Goal: Use online tool/utility: Utilize a website feature to perform a specific function

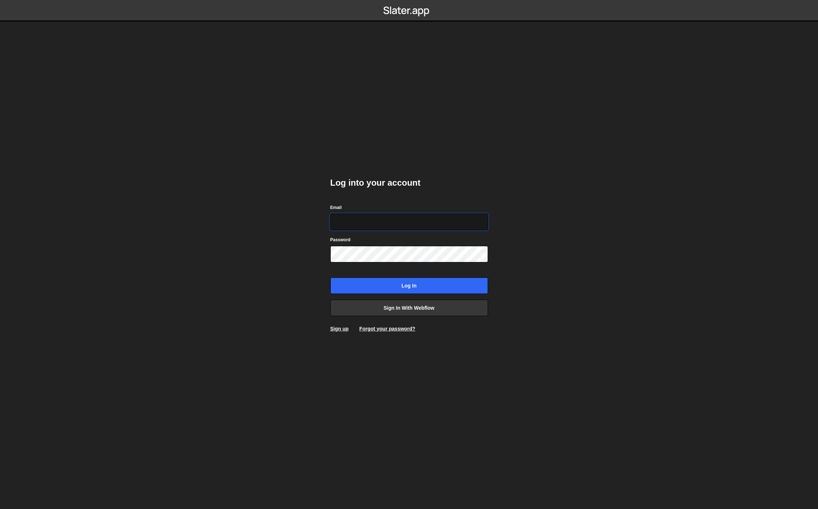
click at [373, 217] on input "Email" at bounding box center [410, 222] width 158 height 16
type input "gerardo@balamdigital.com"
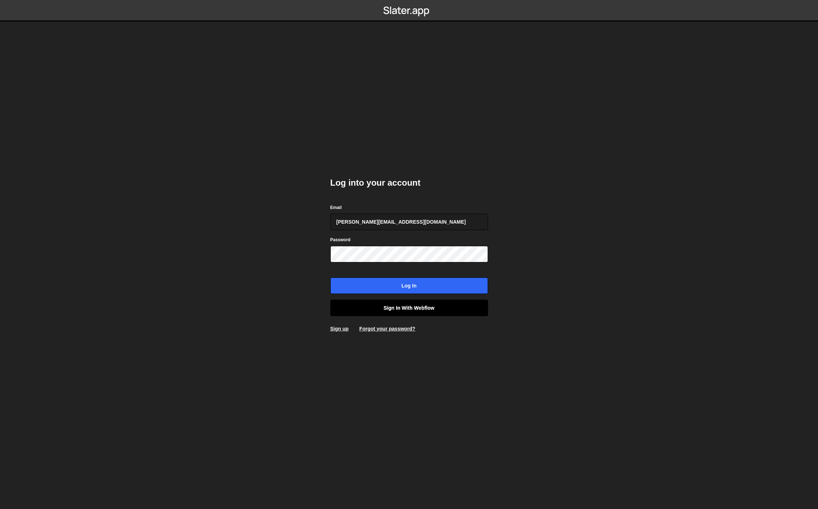
click at [386, 309] on link "Sign in with Webflow" at bounding box center [410, 308] width 158 height 16
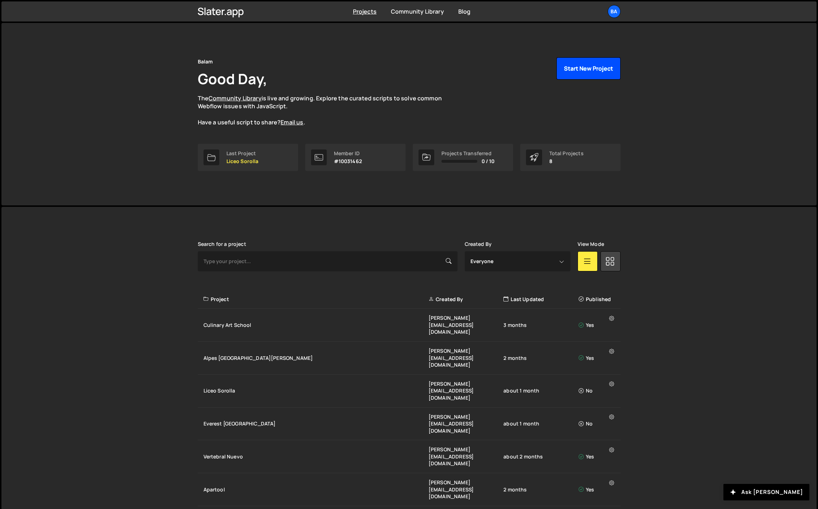
click at [577, 64] on button "Start New Project" at bounding box center [589, 68] width 64 height 22
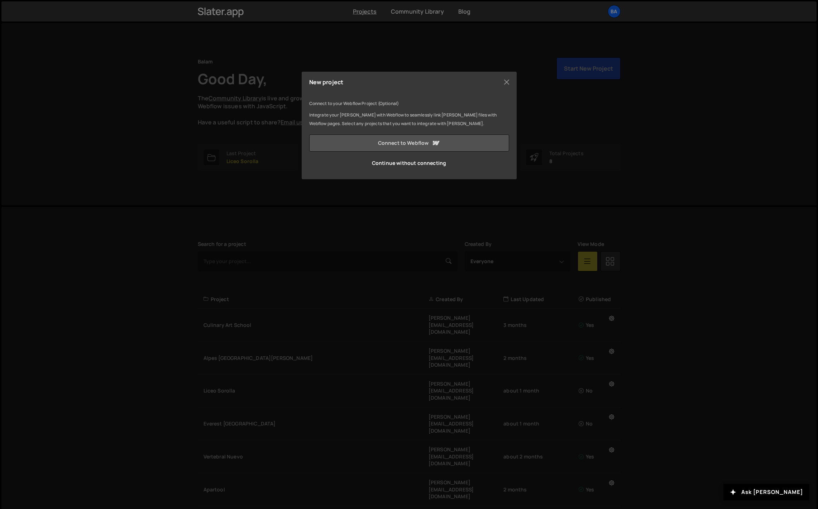
click at [401, 144] on link "Connect to Webflow" at bounding box center [409, 142] width 200 height 17
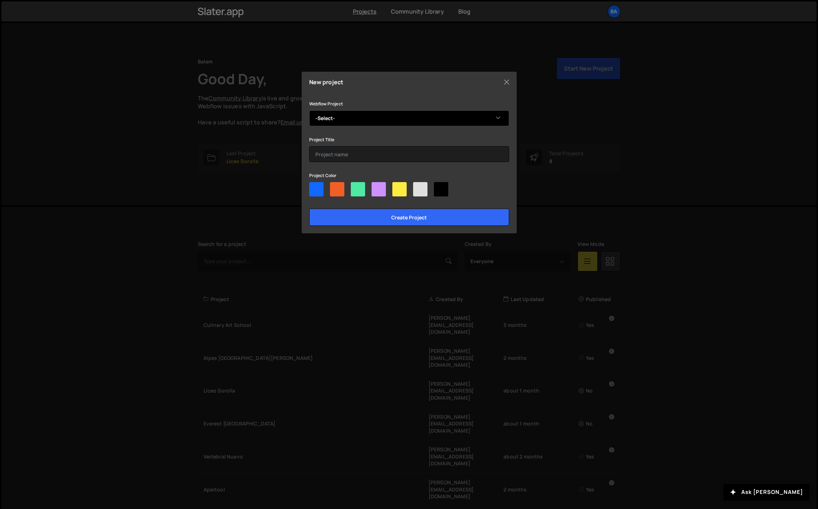
click at [341, 119] on select "-Select- OAK LP" at bounding box center [409, 118] width 200 height 16
select select "6727e5b4b8843f55e2764bca"
click at [309, 110] on select "-Select- OAK LP" at bounding box center [409, 118] width 200 height 16
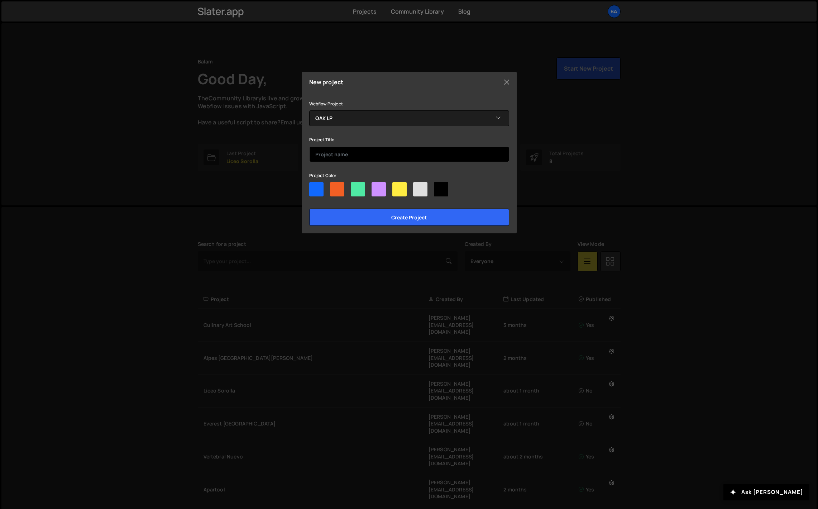
click at [331, 157] on input "text" at bounding box center [409, 154] width 200 height 16
type input "OAK LP"
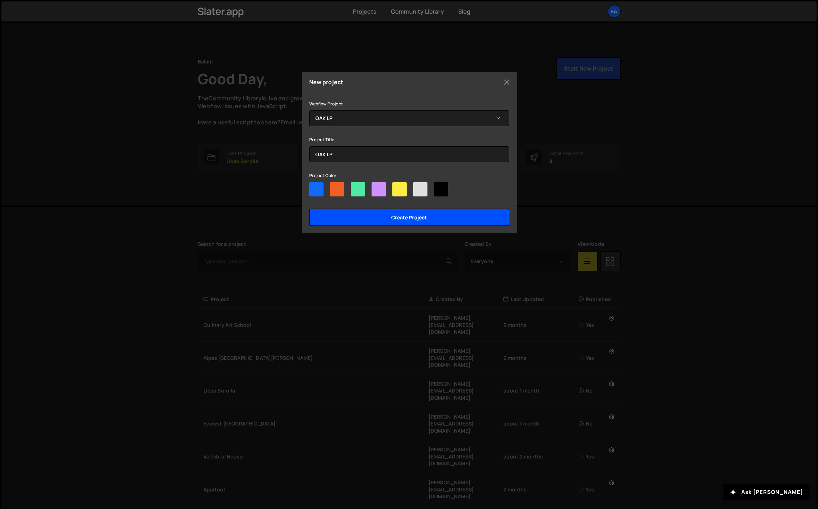
click at [395, 223] on input "Create project" at bounding box center [409, 217] width 200 height 17
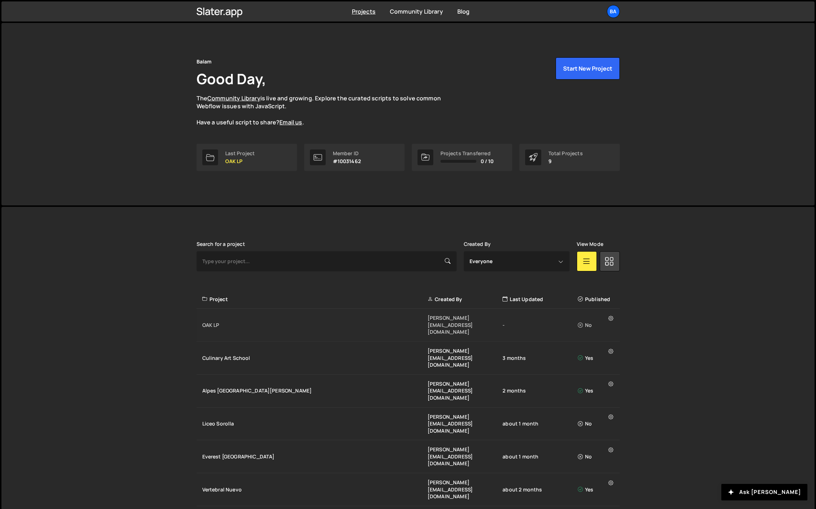
click at [291, 322] on div "OAK LP" at bounding box center [314, 325] width 225 height 7
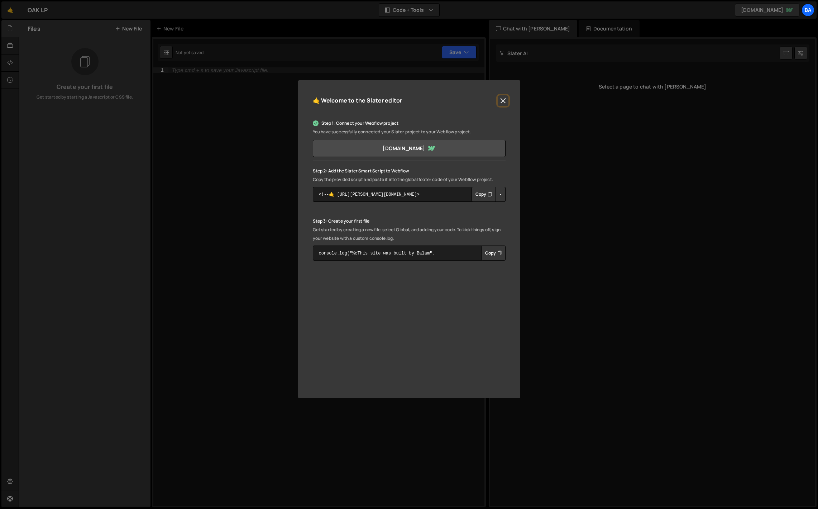
click at [502, 99] on button "Close" at bounding box center [503, 100] width 11 height 11
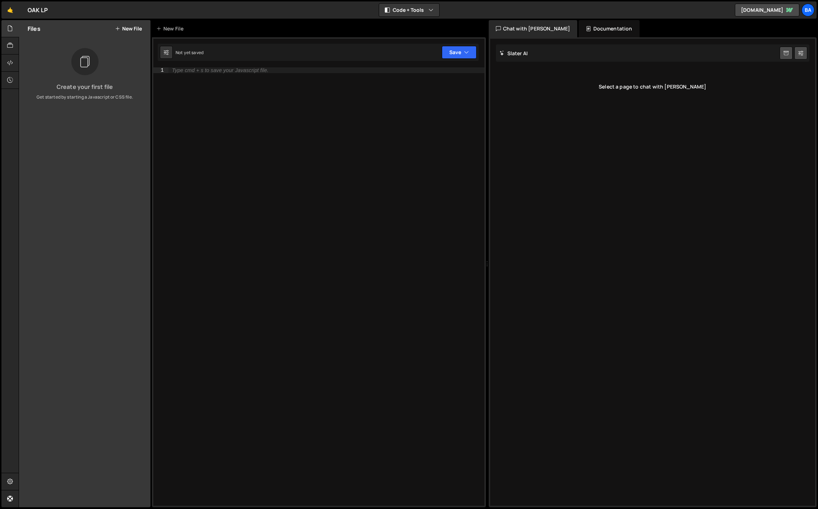
click at [208, 70] on div "Type cmd + s to save your Javascript file." at bounding box center [220, 70] width 96 height 5
paste textarea "</script>"
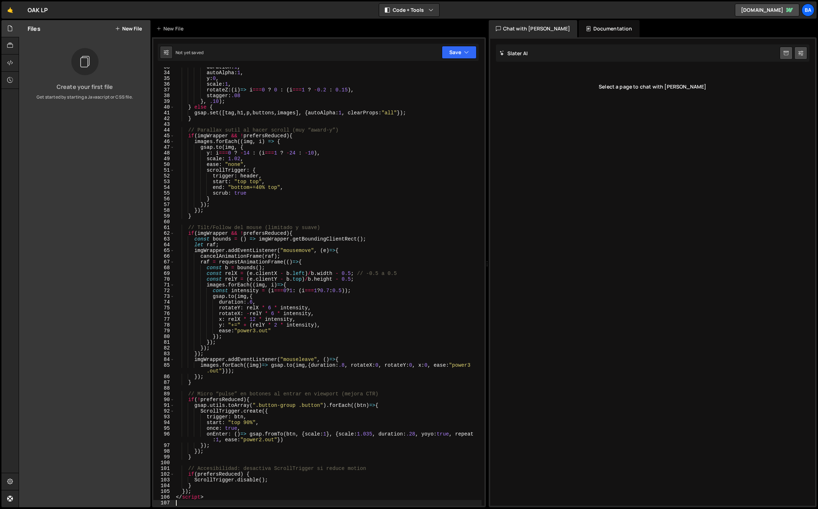
scroll to position [187, 0]
drag, startPoint x: 211, startPoint y: 497, endPoint x: 156, endPoint y: 497, distance: 54.9
click at [156, 497] on div "33 34 35 36 37 38 39 40 41 42 43 44 45 46 47 48 49 50 51 52 53 54 55 56 57 58 5…" at bounding box center [318, 286] width 331 height 438
type textarea "</script>"
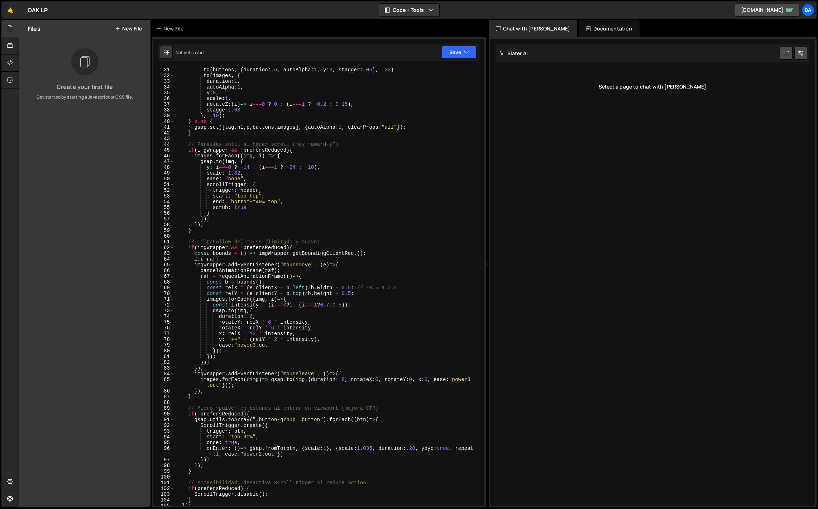
scroll to position [0, 0]
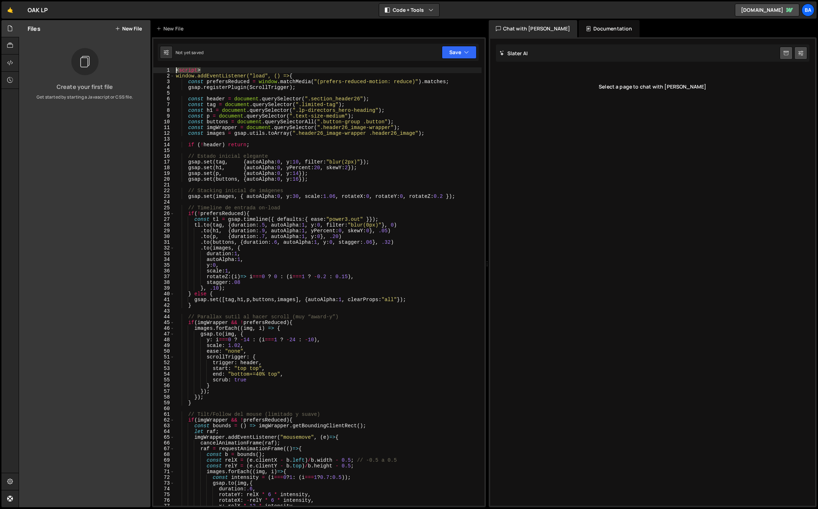
drag, startPoint x: 205, startPoint y: 69, endPoint x: 167, endPoint y: 68, distance: 37.7
click at [167, 68] on div "1 2 3 4 5 6 7 8 9 10 11 12 13 14 15 16 17 18 19 20 21 22 23 24 25 26 27 28 29 3…" at bounding box center [318, 286] width 331 height 438
type textarea "<script>"
click at [455, 52] on button "Save" at bounding box center [459, 52] width 35 height 13
click at [433, 75] on div "Not saved" at bounding box center [435, 77] width 75 height 9
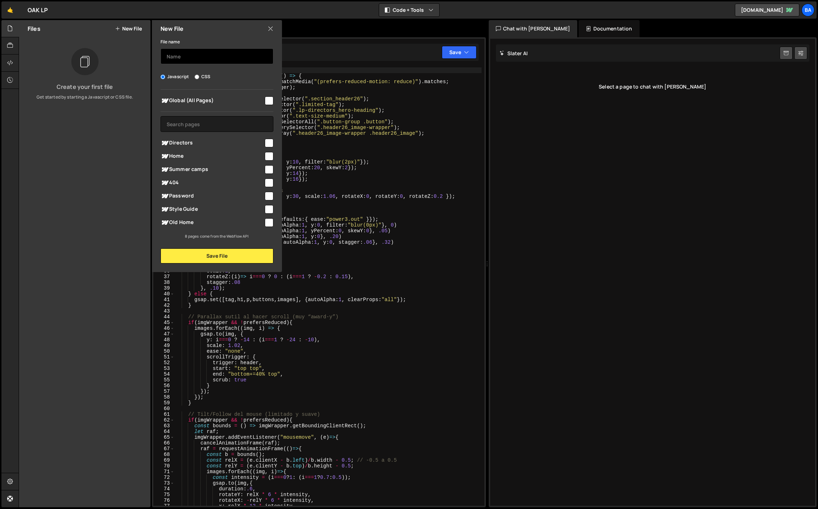
click at [185, 59] on input "text" at bounding box center [217, 56] width 113 height 16
type input "hero-interaction"
click at [270, 141] on input "checkbox" at bounding box center [269, 143] width 9 height 9
checkbox input "true"
click at [224, 255] on button "Save File" at bounding box center [217, 255] width 113 height 15
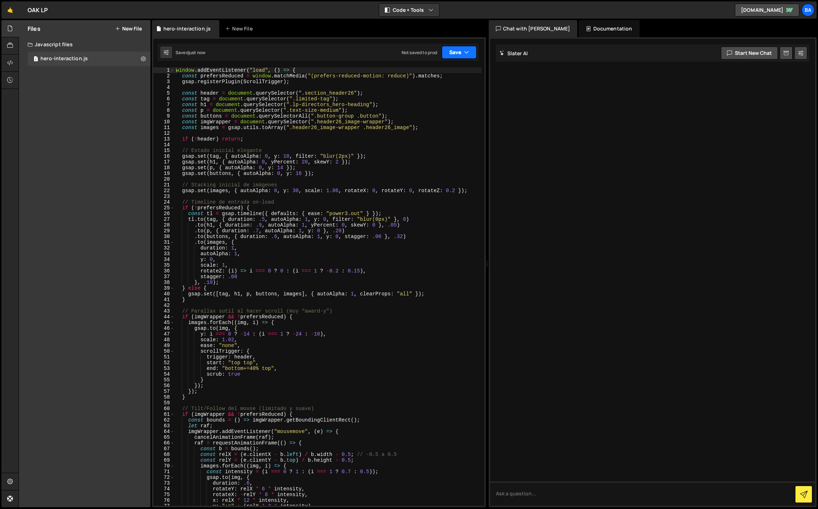
click at [470, 51] on button "Save" at bounding box center [459, 52] width 35 height 13
click at [435, 71] on div "Save to Staging S" at bounding box center [435, 69] width 75 height 7
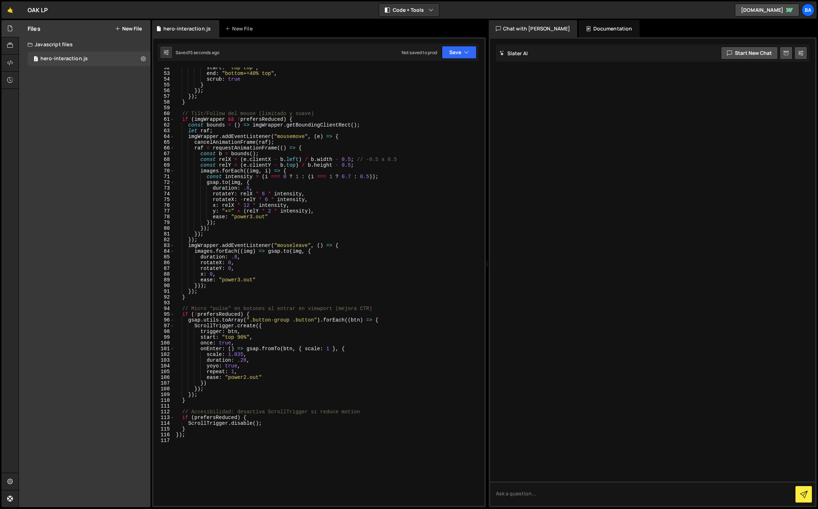
scroll to position [295, 0]
click at [7, 62] on icon at bounding box center [10, 63] width 6 height 8
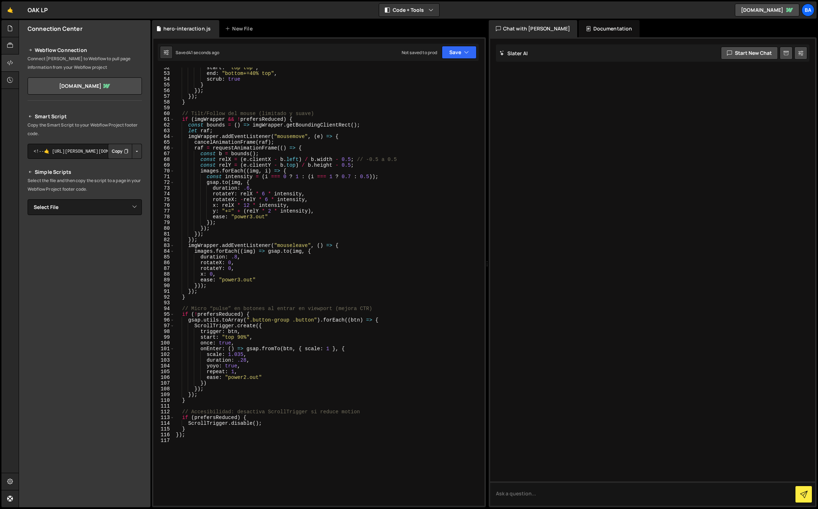
click at [117, 153] on button "Copy" at bounding box center [120, 151] width 24 height 15
drag, startPoint x: 222, startPoint y: 438, endPoint x: 218, endPoint y: 439, distance: 4.3
click at [222, 438] on div "start : "top top" , end : "bottom+=40% top" , scrub : true } }) ; }) ; } // Til…" at bounding box center [328, 290] width 307 height 450
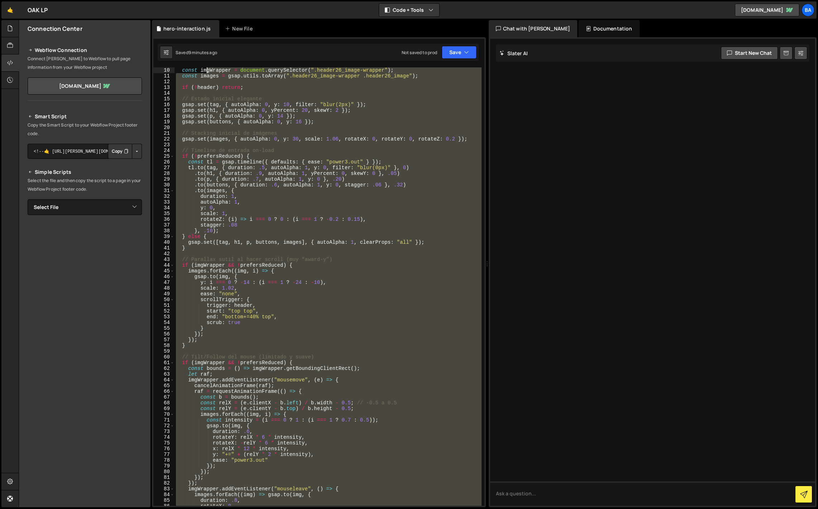
scroll to position [0, 0]
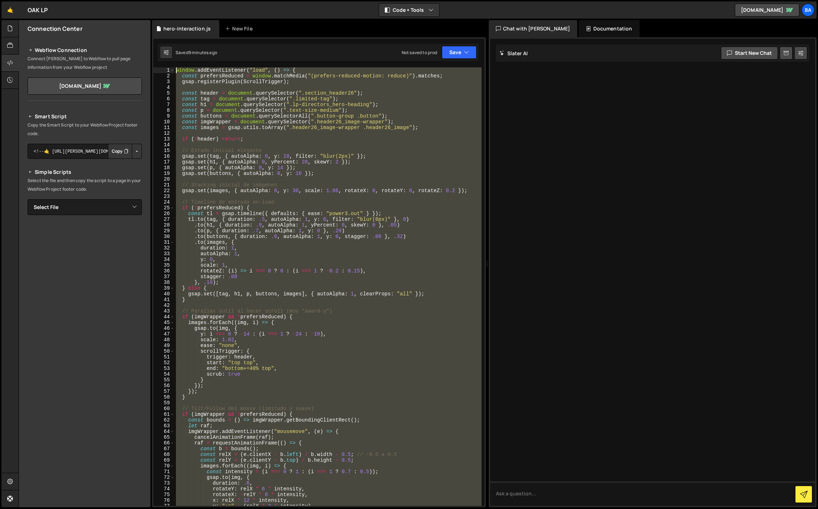
drag, startPoint x: 210, startPoint y: 439, endPoint x: 173, endPoint y: 64, distance: 376.5
click at [173, 65] on div "1 2 3 4 5 6 7 8 9 10 11 12 13 14 15 16 17 18 19 20 21 22 23 24 25 26 27 28 29 3…" at bounding box center [319, 272] width 334 height 470
paste textarea "})"
type textarea "});"
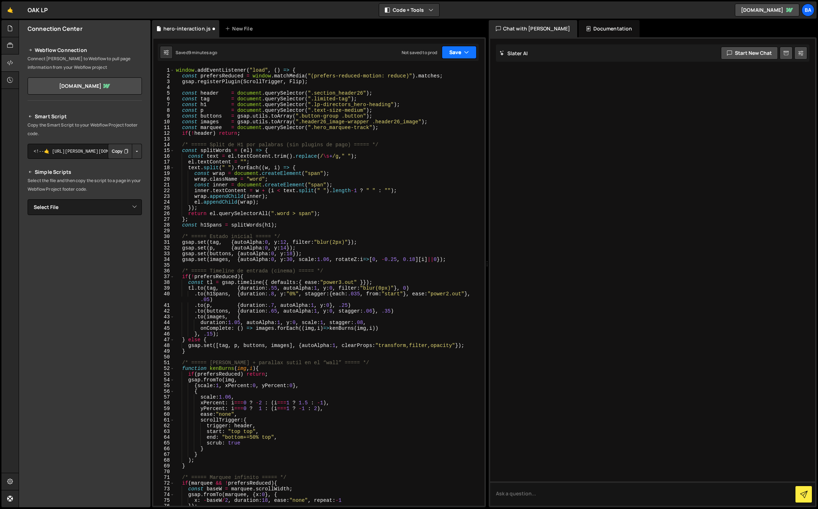
click at [460, 56] on button "Save" at bounding box center [459, 52] width 35 height 13
click at [433, 75] on div "9 minutes ago" at bounding box center [424, 78] width 28 height 6
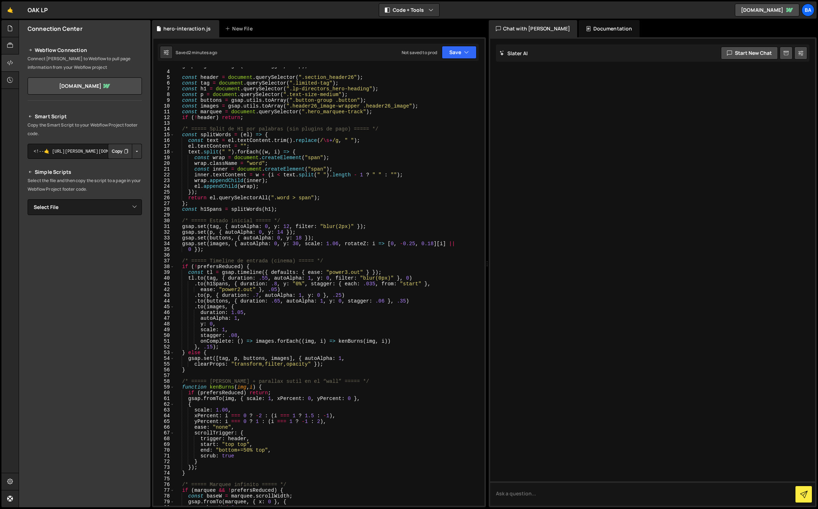
scroll to position [23, 0]
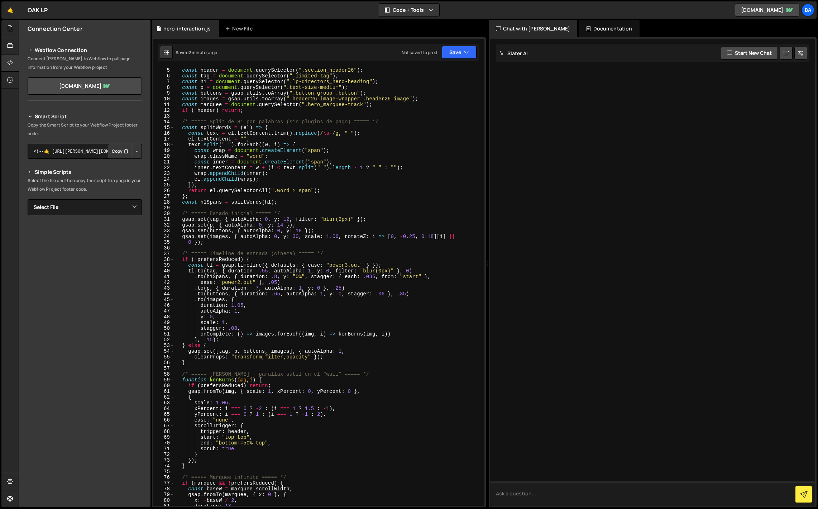
click at [518, 492] on textarea at bounding box center [653, 493] width 326 height 24
click at [368, 210] on div "const header = document . querySelector ( ".section_header26" ) ; const tag = d…" at bounding box center [328, 287] width 307 height 450
type textarea "});"
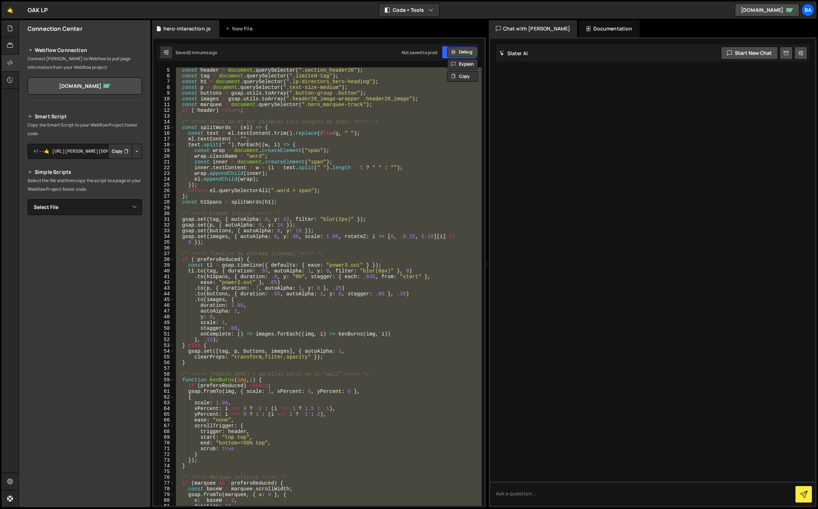
click at [461, 51] on button "Debug" at bounding box center [462, 52] width 31 height 11
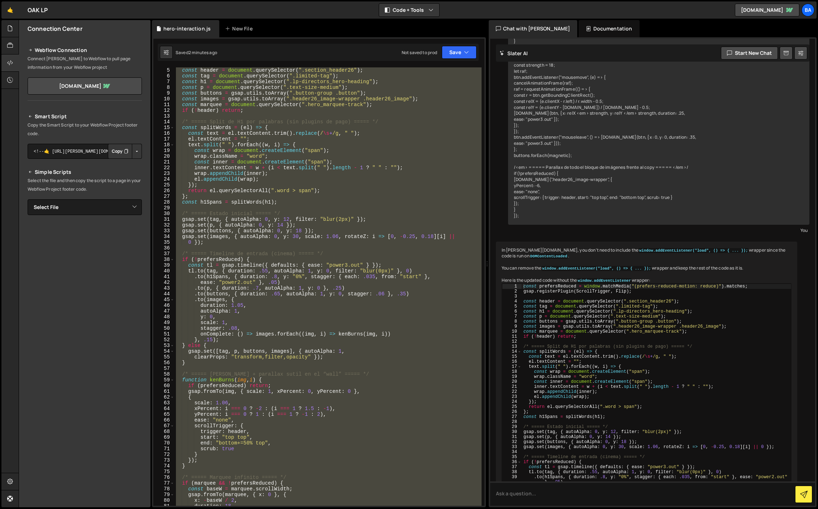
scroll to position [554, 0]
type textarea "}); }"
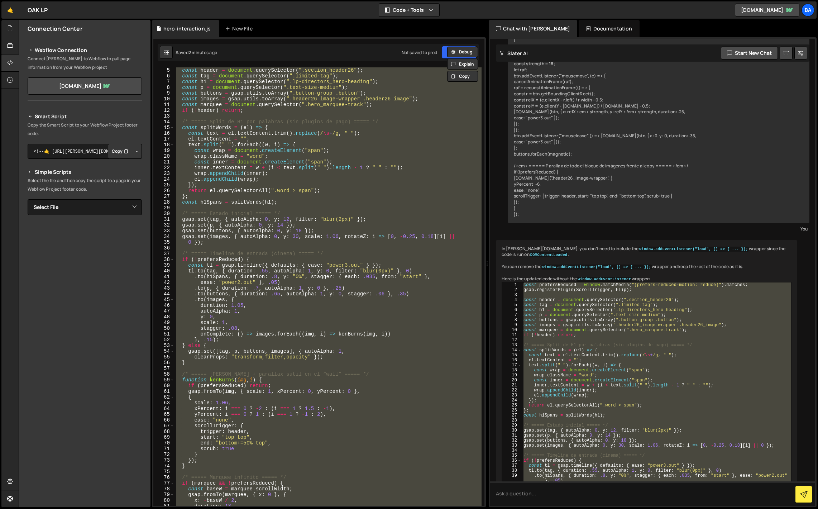
scroll to position [883, 0]
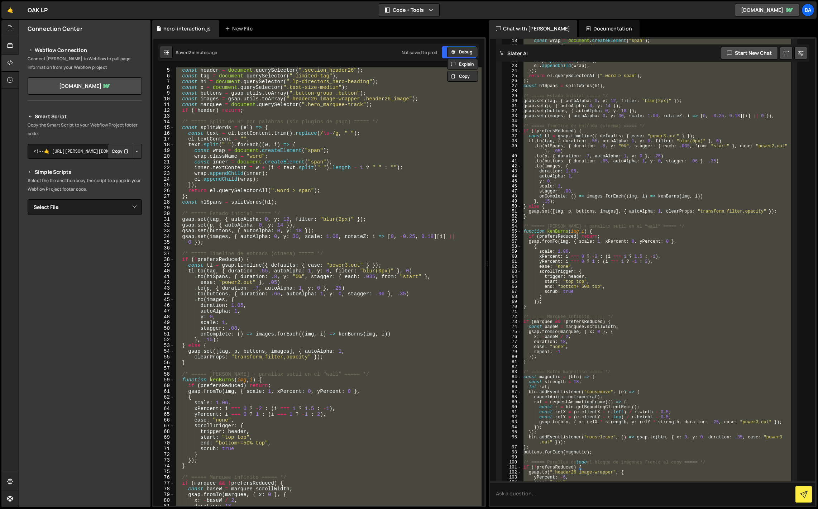
click at [378, 227] on div "const header = document . querySelector ( ".section_header26" ) ; const tag = d…" at bounding box center [328, 286] width 307 height 438
paste textarea
type textarea "}"
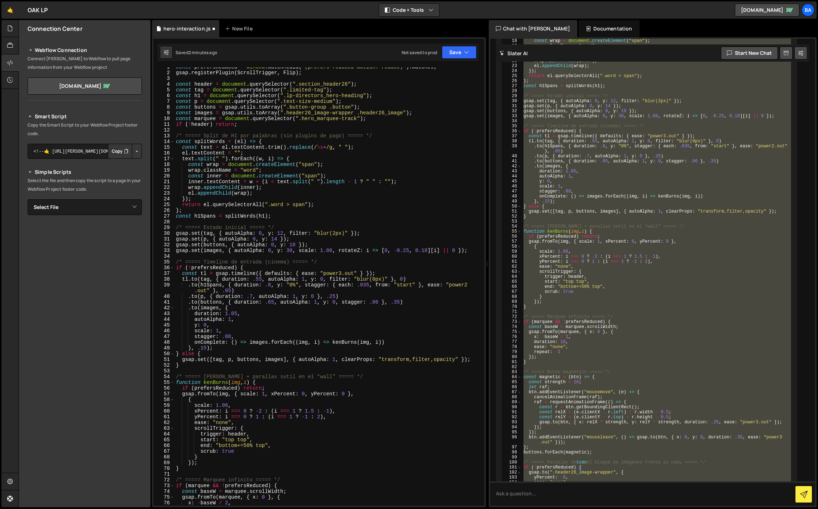
scroll to position [0, 0]
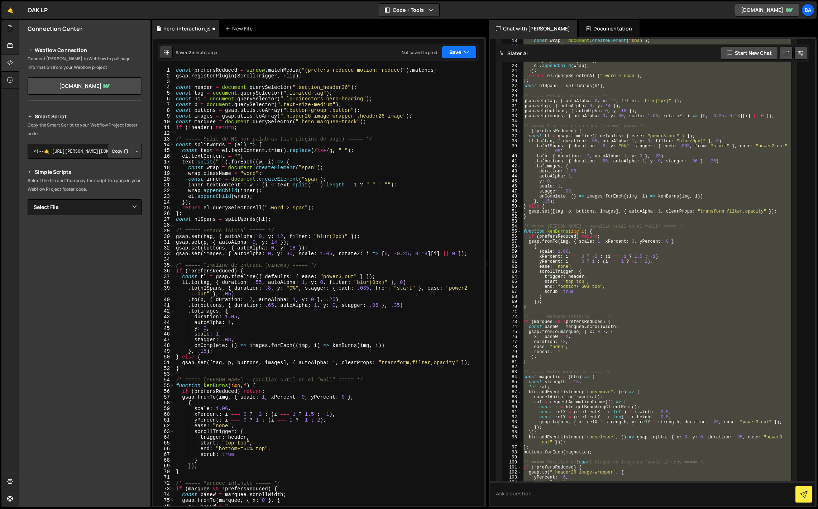
click at [444, 53] on button "Save" at bounding box center [459, 52] width 35 height 13
click at [436, 75] on div "2 minutes ago" at bounding box center [424, 78] width 28 height 6
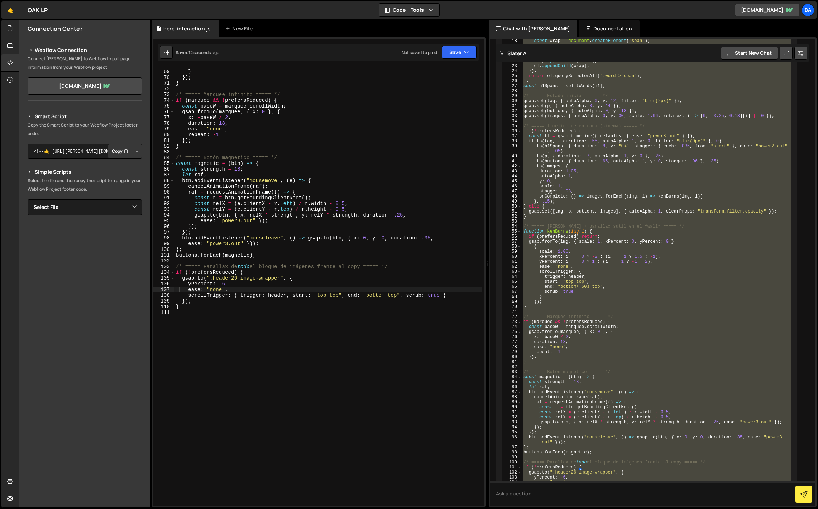
scroll to position [442, 0]
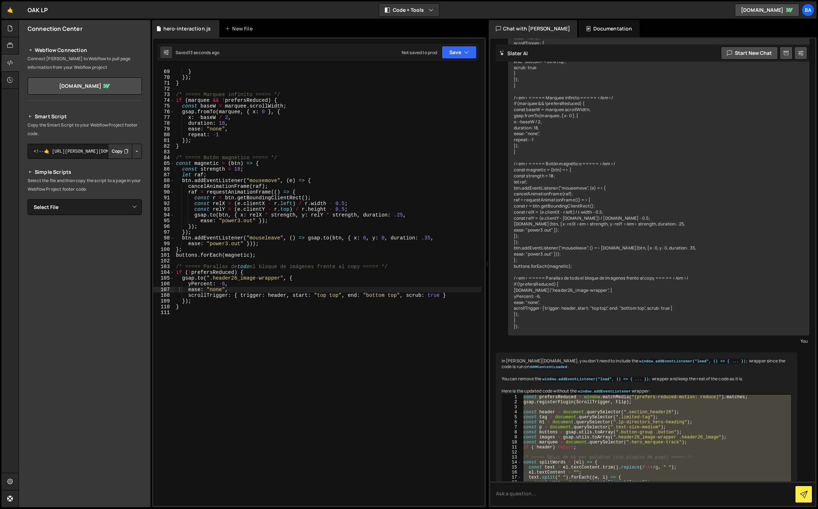
click at [301, 336] on div "scrub : true } }) ; } /* ===== Marquee infinito ===== */ if ( marquee && ! pref…" at bounding box center [328, 288] width 307 height 450
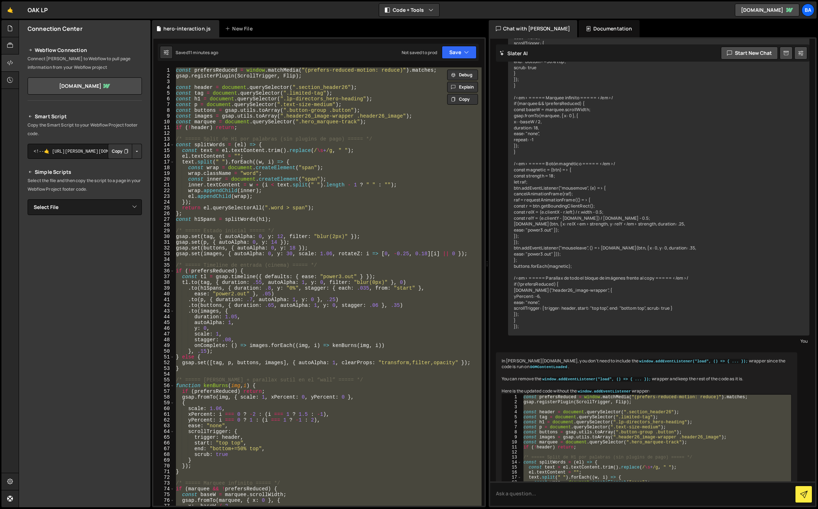
click at [288, 247] on div "const prefersReduced = window . matchMedia ( "(prefers-reduced-motion: reduce)"…" at bounding box center [328, 286] width 307 height 438
click at [452, 54] on button "Save" at bounding box center [459, 52] width 35 height 13
click at [433, 72] on div "Save to Staging S" at bounding box center [435, 69] width 75 height 7
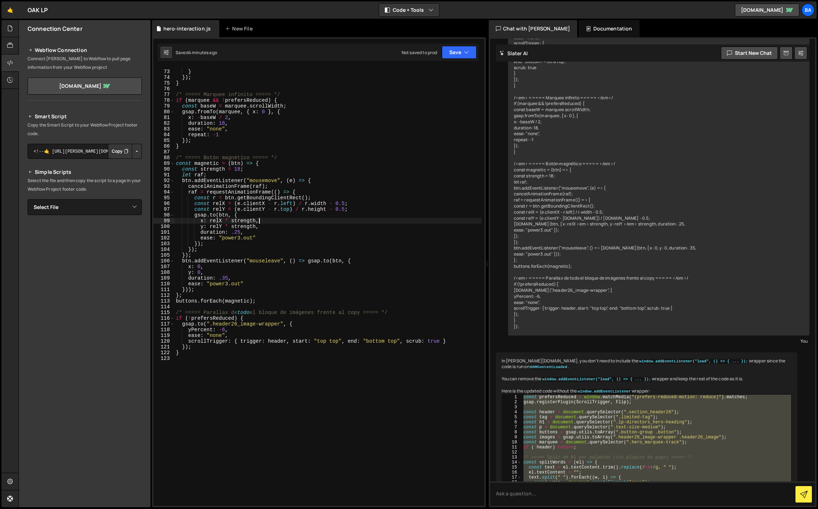
click at [308, 223] on div "scrub : true } }) ; } /* ===== Marquee infinito ===== */ if ( marquee && ! pref…" at bounding box center [328, 288] width 307 height 450
type textarea "}"
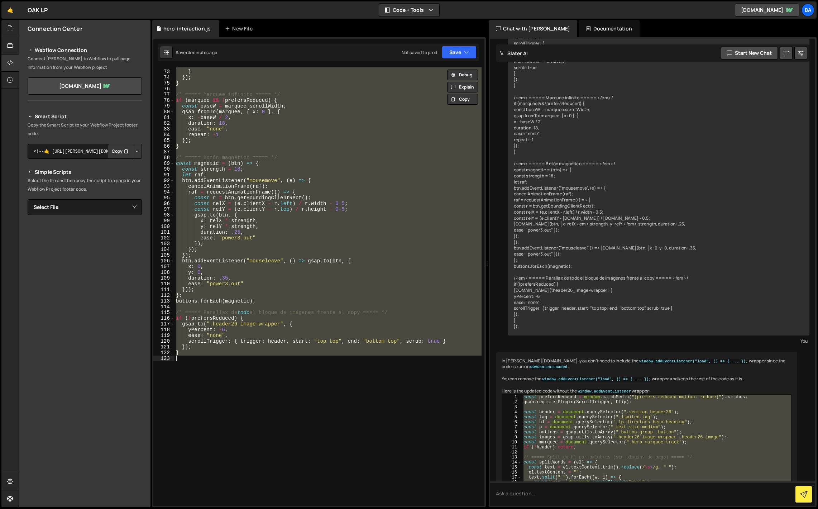
paste textarea
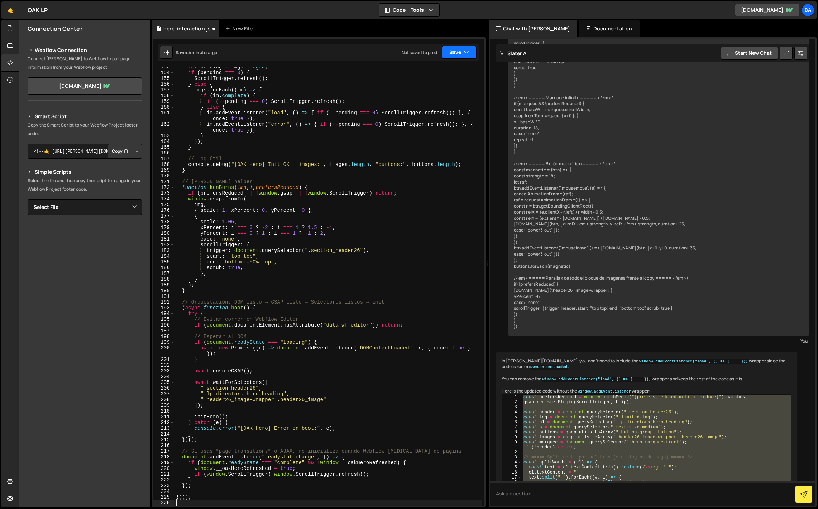
click at [455, 54] on button "Save" at bounding box center [459, 52] width 35 height 13
click at [428, 73] on div "Save to Staging S" at bounding box center [435, 69] width 75 height 7
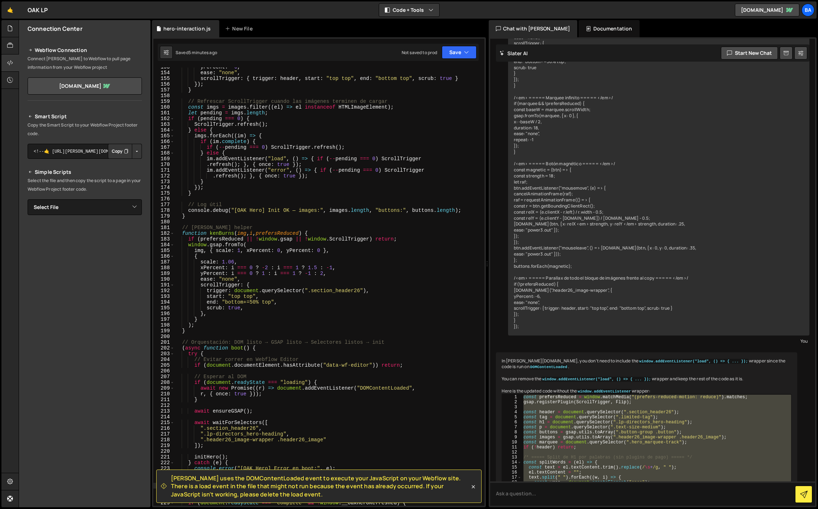
scroll to position [442, 0]
click at [246, 28] on div "New File" at bounding box center [240, 28] width 30 height 7
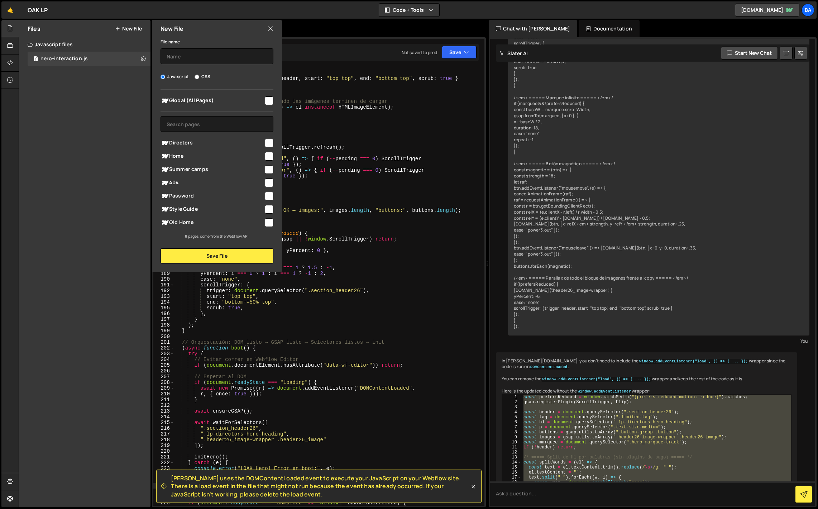
click at [197, 77] on input "CSS" at bounding box center [197, 77] width 5 height 5
radio input "true"
click at [267, 141] on input "checkbox" at bounding box center [269, 143] width 9 height 9
checkbox input "true"
click at [230, 255] on button "Save File" at bounding box center [217, 255] width 113 height 15
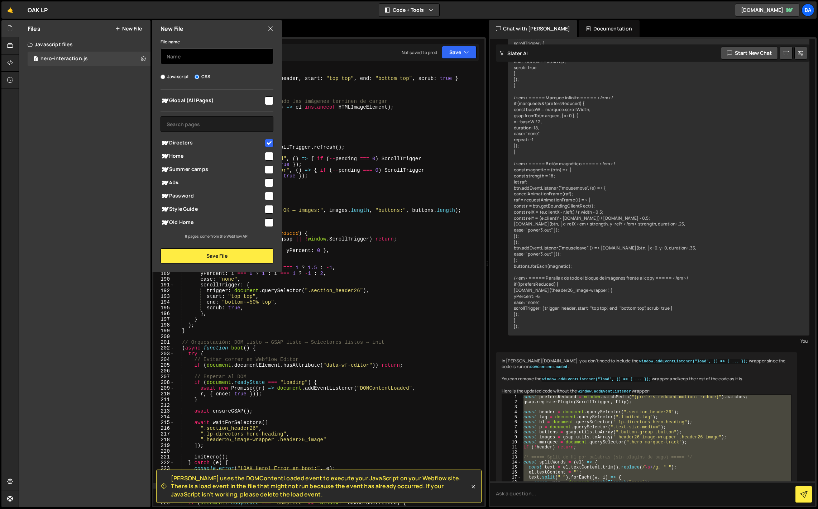
click at [202, 54] on input "text" at bounding box center [217, 56] width 113 height 16
type input "directors"
drag, startPoint x: 231, startPoint y: 254, endPoint x: 245, endPoint y: 239, distance: 20.5
click at [231, 254] on button "Save File" at bounding box center [217, 255] width 113 height 15
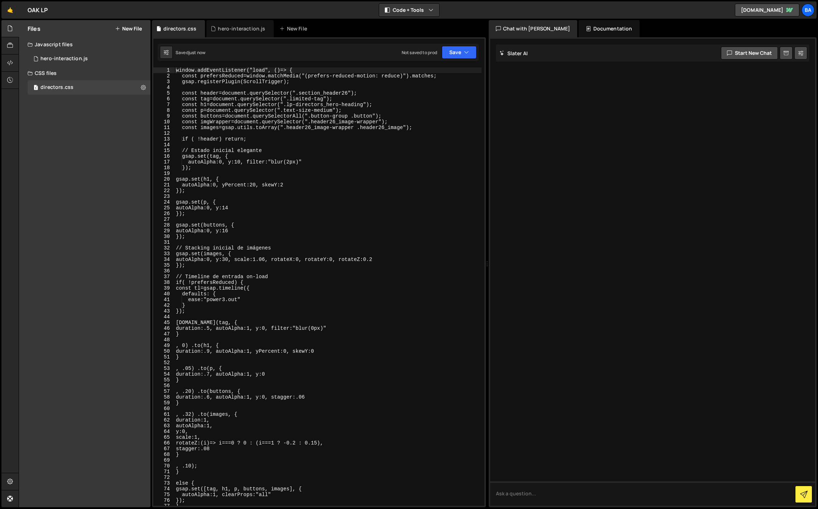
scroll to position [0, 0]
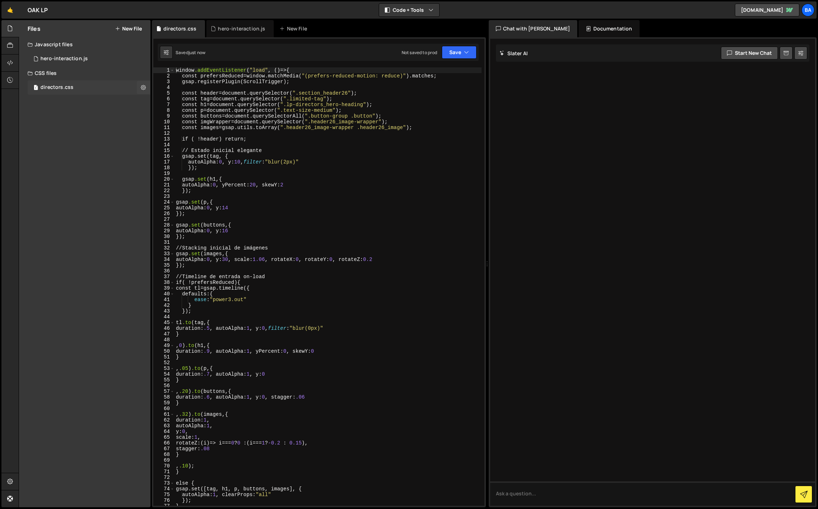
click at [69, 87] on div "directors.css" at bounding box center [57, 87] width 33 height 6
type textarea "const imgWrapper=document.querySelector(".header26_image-wrapper");"
click at [288, 121] on div "window .addEventListener ( " load " , ()=> { const prefersReduced=window.matchM…" at bounding box center [328, 292] width 307 height 450
click at [66, 60] on div "hero-interaction.js" at bounding box center [64, 59] width 47 height 6
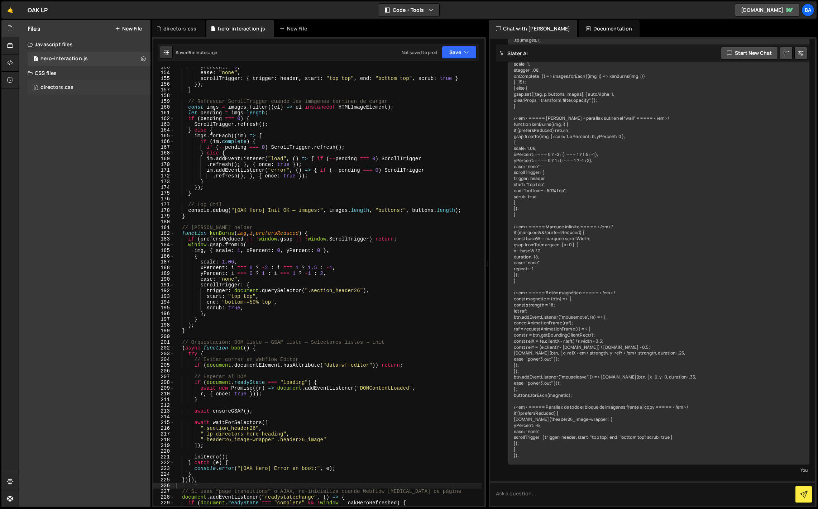
click at [66, 90] on div "directors.css" at bounding box center [57, 87] width 33 height 6
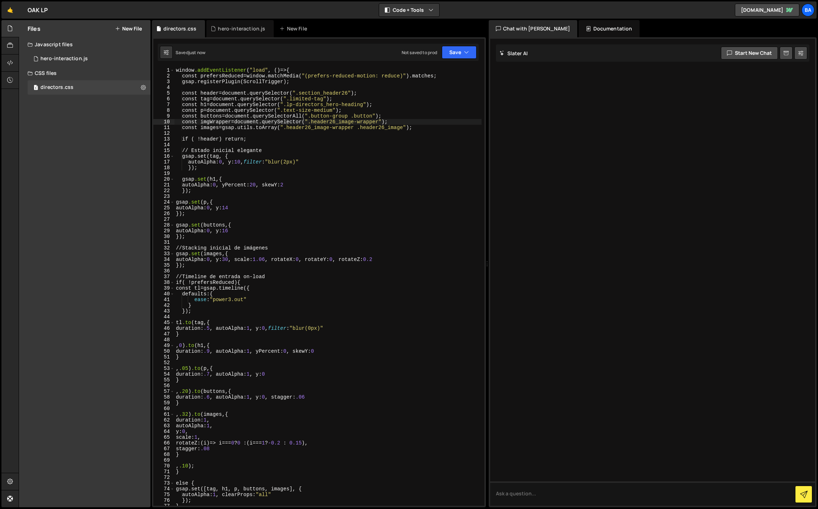
click at [280, 147] on div "window .addEventListener ( " load " , ()=> { const prefersReduced=window.matchM…" at bounding box center [328, 292] width 307 height 450
type textarea "});"
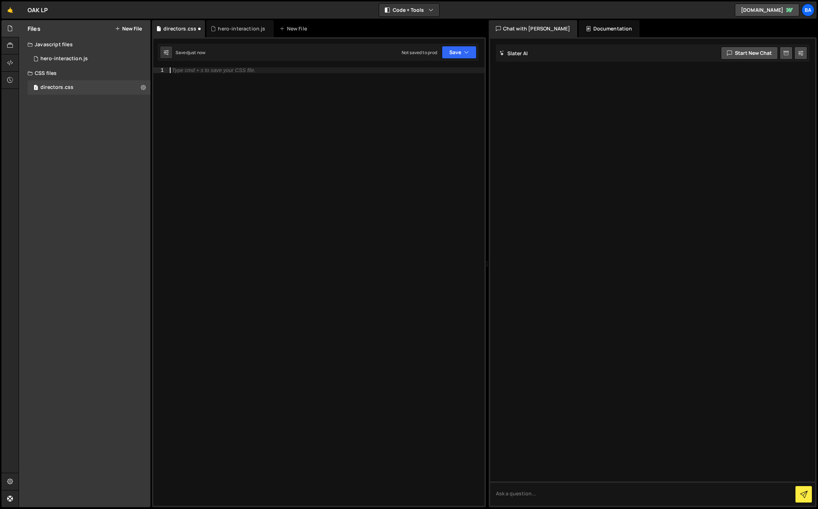
paste textarea "<style>"
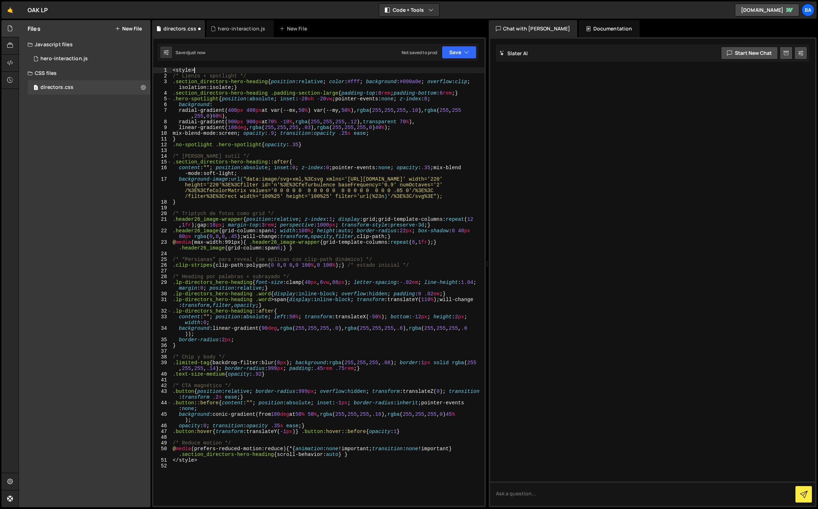
drag, startPoint x: 204, startPoint y: 71, endPoint x: 165, endPoint y: 71, distance: 39.1
click at [165, 71] on div "1 2 3 4 5 6 7 8 9 10 11 12 13 14 15 16 17 18 19 20 21 22 23 24 25 26 27 28 29 3…" at bounding box center [318, 286] width 331 height 438
type textarea "<style>"
drag, startPoint x: 202, startPoint y: 464, endPoint x: 136, endPoint y: 465, distance: 66.3
click at [136, 465] on div "Files New File Create your first file Get started by starting a Javascript or C…" at bounding box center [419, 264] width 800 height 488
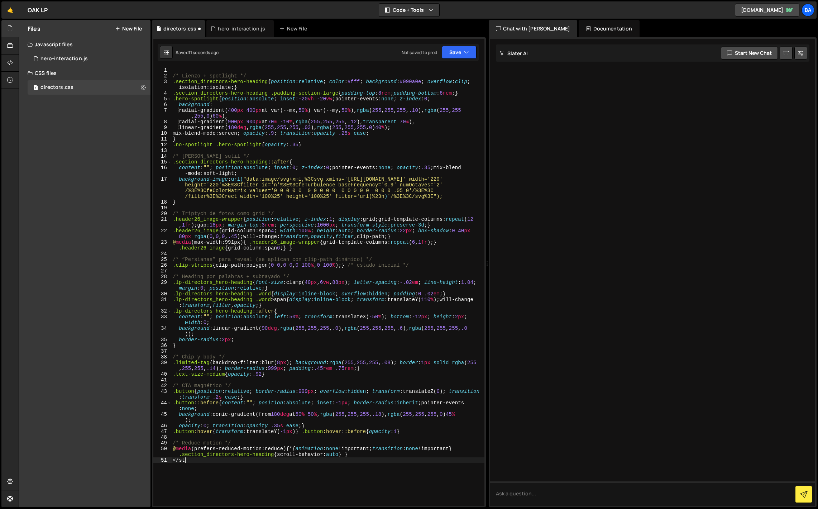
type textarea "<"
type textarea "@media (prefers-reduced-motion:reduce){ *{animation:none!important;transition:n…"
click at [465, 49] on icon "button" at bounding box center [466, 52] width 5 height 7
click at [437, 70] on div "Save to Staging S" at bounding box center [435, 69] width 75 height 7
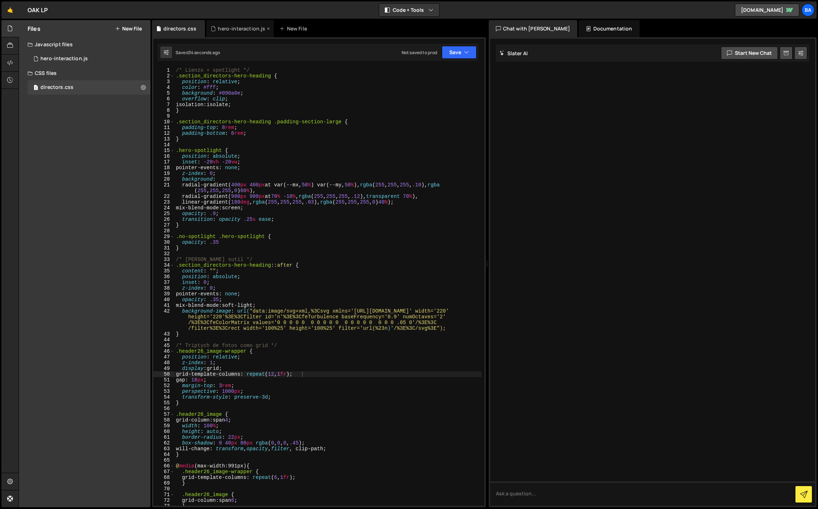
click at [230, 34] on div "hero-interaction.js" at bounding box center [240, 28] width 67 height 17
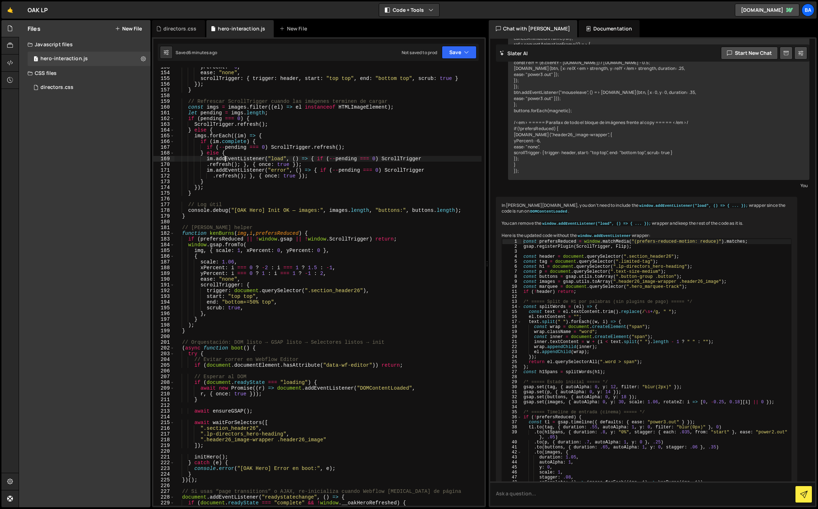
click at [224, 158] on div "yPercent : - 6 , ease : "none" , scrollTrigger : { trigger : header , start : "…" at bounding box center [328, 289] width 307 height 450
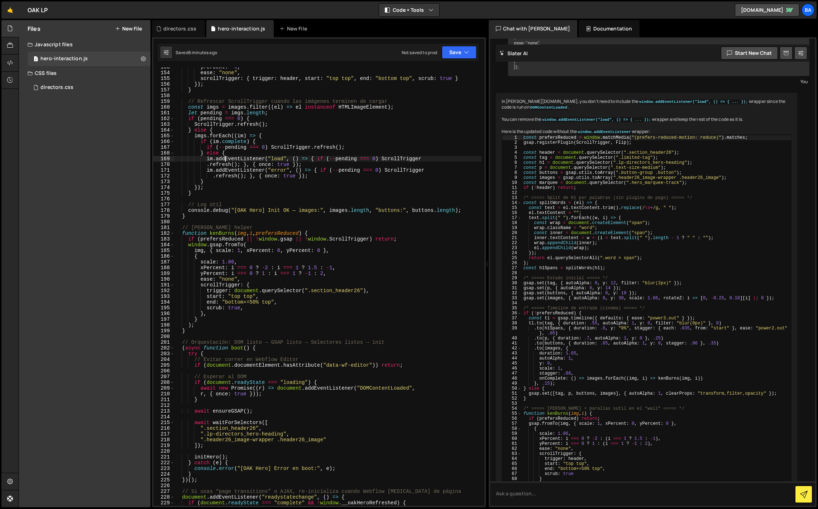
type textarea "})();"
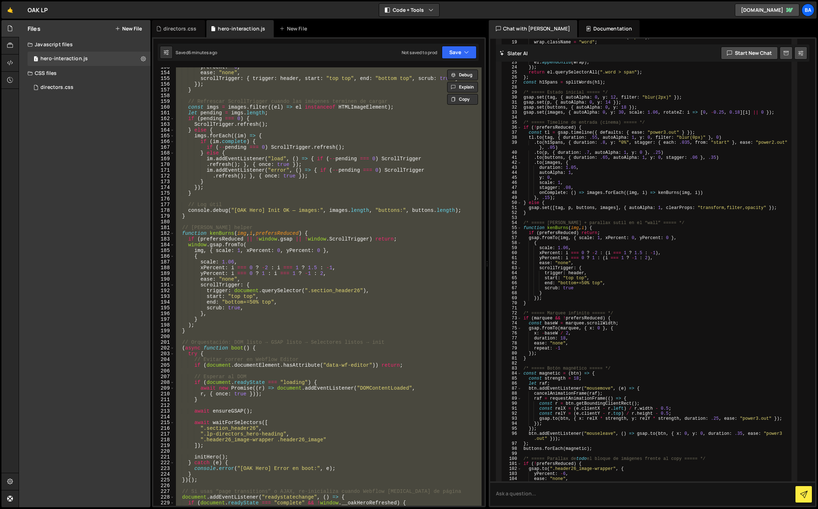
scroll to position [889, 0]
paste textarea
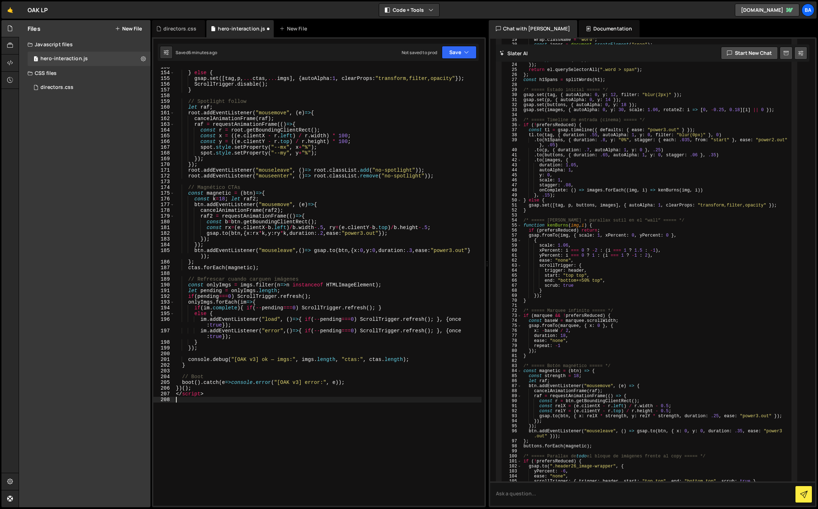
scroll to position [927, 0]
drag, startPoint x: 214, startPoint y: 393, endPoint x: 156, endPoint y: 391, distance: 57.4
click at [156, 391] on div "153 154 155 156 157 158 159 160 161 162 163 164 165 166 167 168 169 170 171 172…" at bounding box center [318, 286] width 331 height 438
type textarea "</script>"
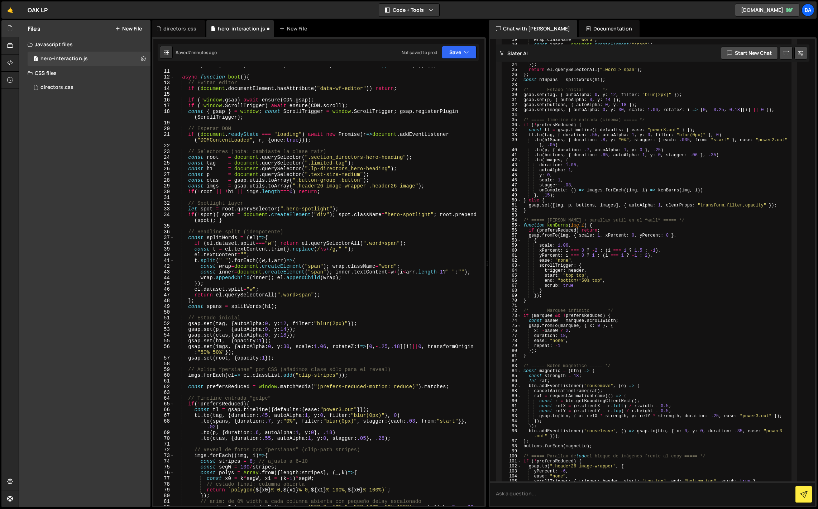
scroll to position [0, 0]
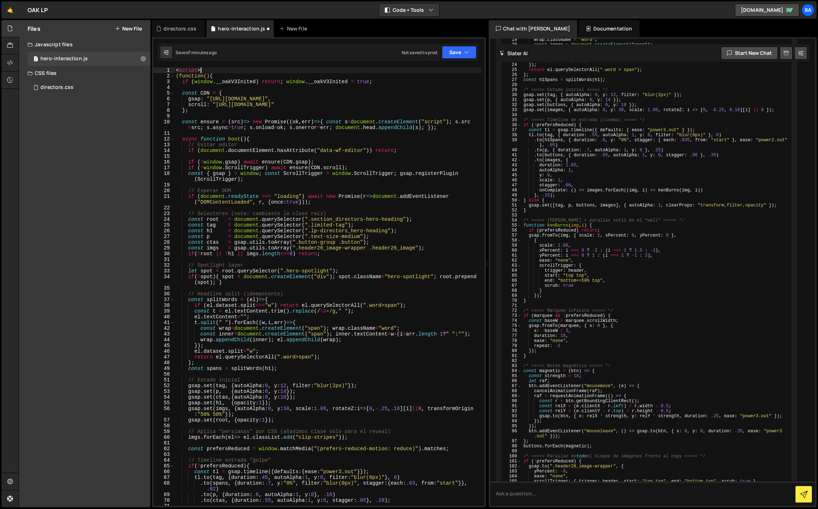
drag, startPoint x: 208, startPoint y: 68, endPoint x: 164, endPoint y: 66, distance: 43.8
click at [164, 66] on div "1 2 3 4 5 6 7 8 9 10 11 12 13 14 15 16 17 18 19 20 21 22 23 24 25 26 27 28 29 3…" at bounding box center [319, 272] width 334 height 470
type textarea "<script>"
click at [464, 55] on icon "button" at bounding box center [466, 52] width 5 height 7
click at [434, 93] on div "Save to Production S" at bounding box center [435, 93] width 75 height 7
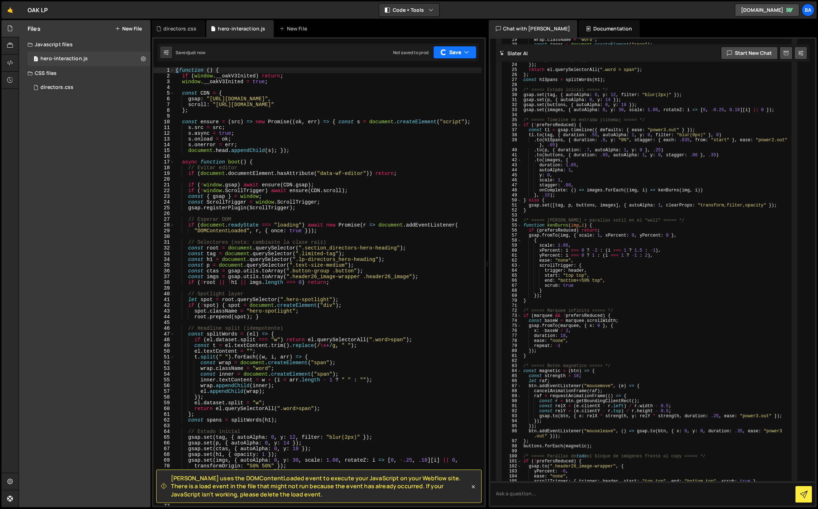
click at [450, 50] on button "Save" at bounding box center [454, 52] width 43 height 13
click at [436, 71] on div "Save to Staging S" at bounding box center [435, 69] width 75 height 7
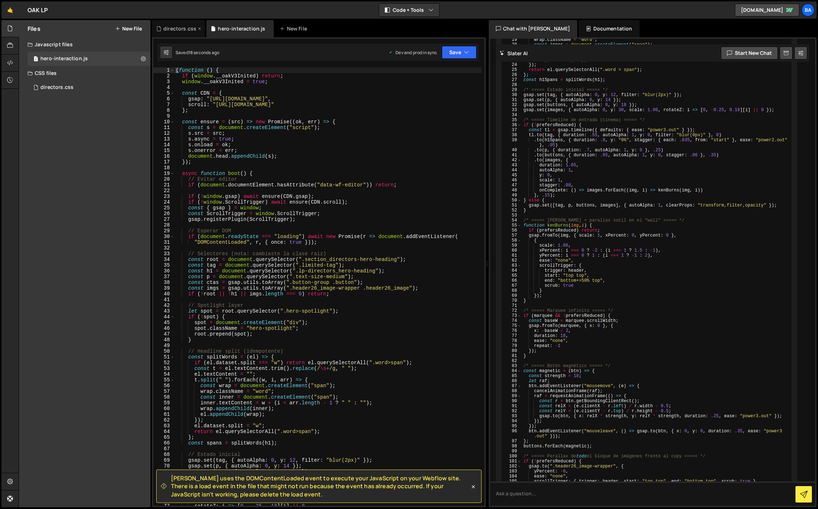
click at [180, 29] on div "directors.css" at bounding box center [179, 28] width 33 height 7
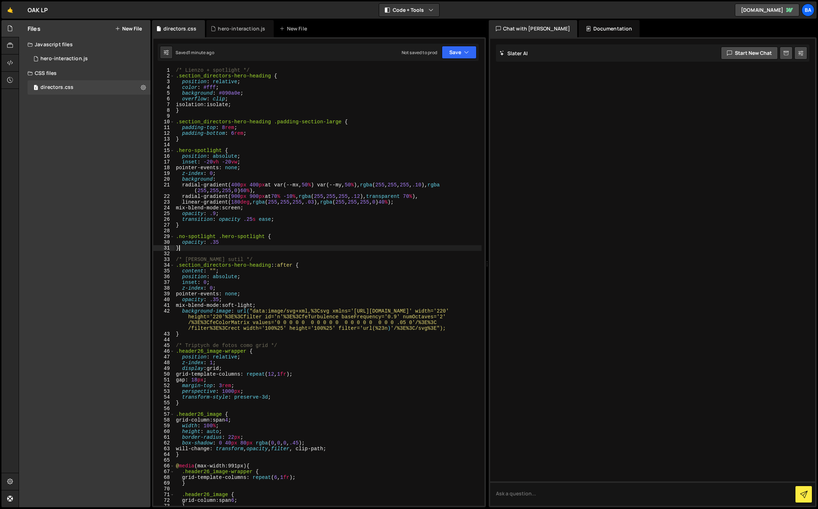
click at [242, 250] on div "/* Lienzo + spotlight */ .section_directors-hero-heading { position : relative …" at bounding box center [328, 292] width 307 height 450
type textarea "}"
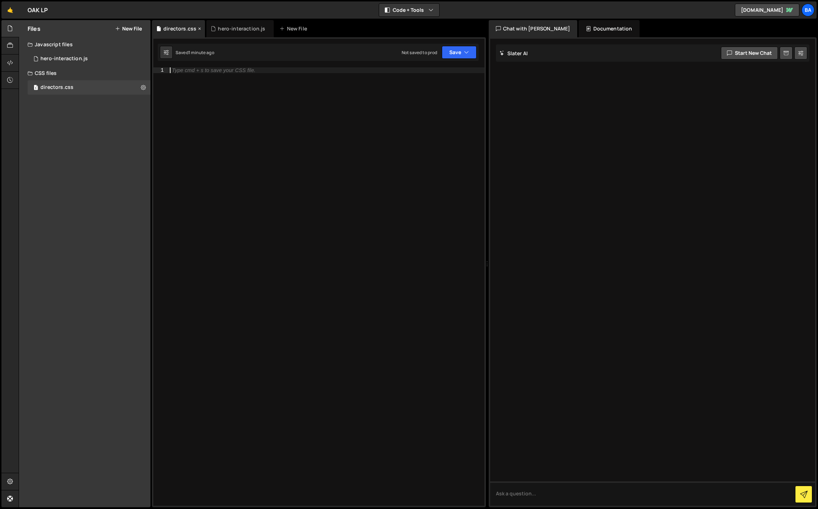
click at [198, 28] on icon at bounding box center [199, 28] width 5 height 7
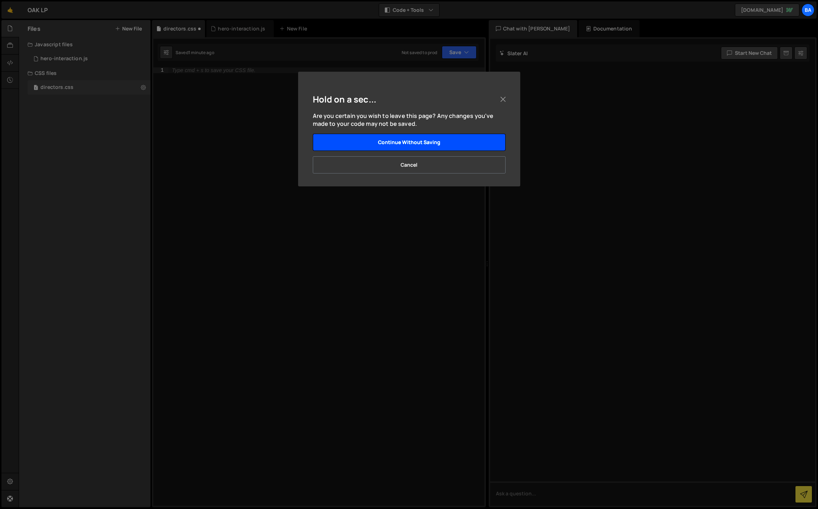
click at [441, 144] on button "Continue without saving" at bounding box center [409, 142] width 193 height 17
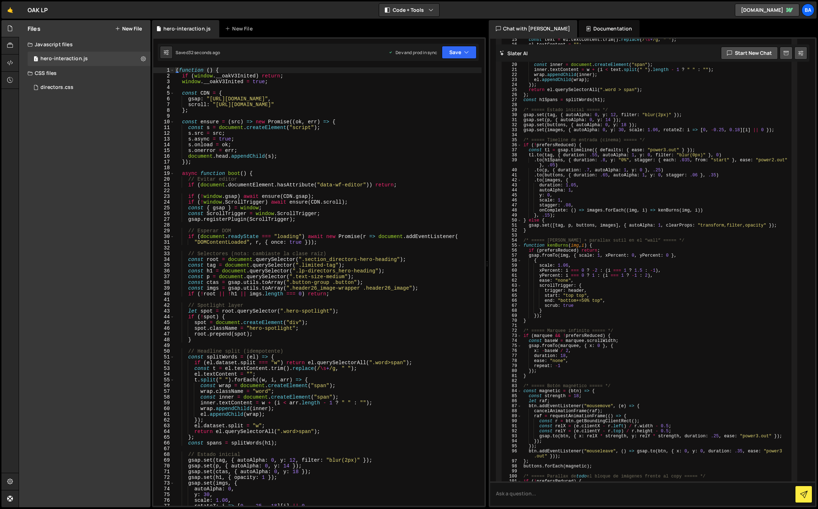
scroll to position [889, 0]
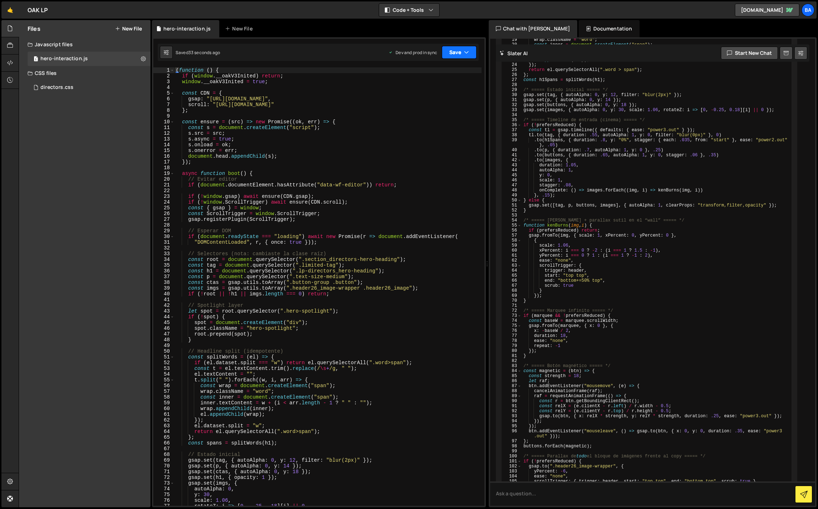
click at [464, 52] on icon "button" at bounding box center [466, 52] width 5 height 7
click at [424, 71] on div "Save to Staging S" at bounding box center [435, 69] width 75 height 7
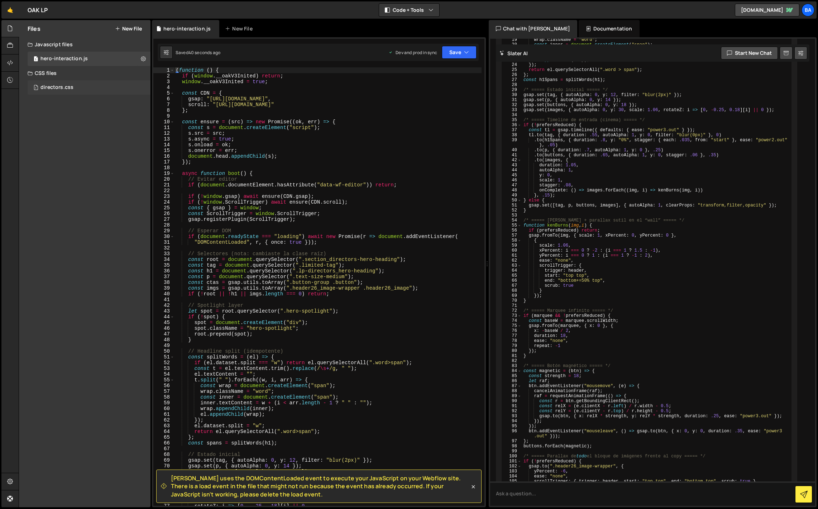
click at [75, 91] on div "1 directors.css 0" at bounding box center [89, 87] width 123 height 14
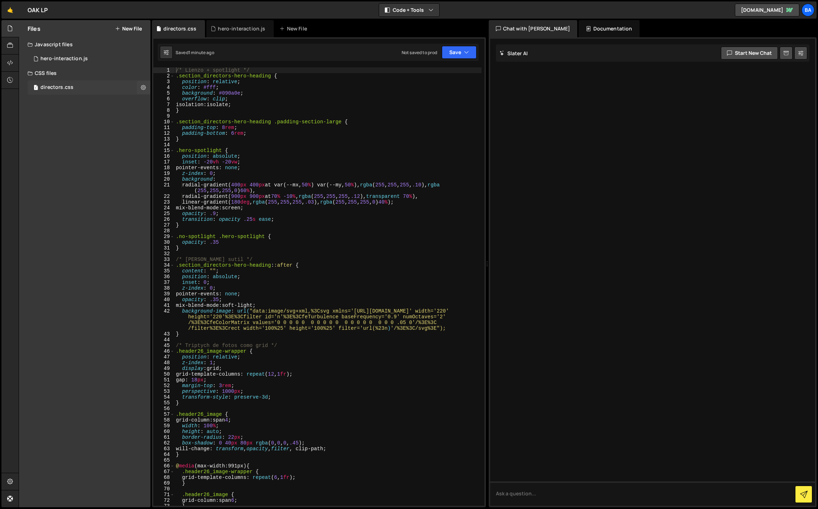
scroll to position [0, 0]
click at [146, 86] on icon at bounding box center [143, 87] width 5 height 7
click at [170, 136] on button "Delete File" at bounding box center [187, 131] width 70 height 14
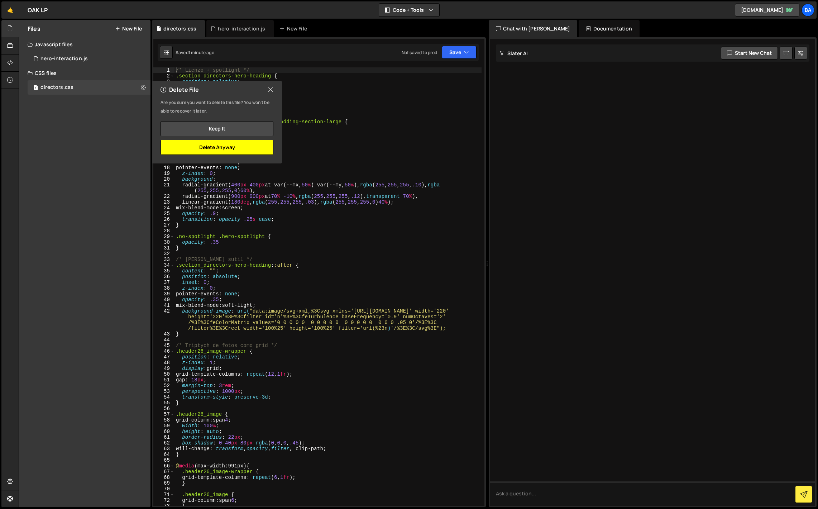
click at [223, 149] on button "Delete Anyway" at bounding box center [217, 147] width 113 height 15
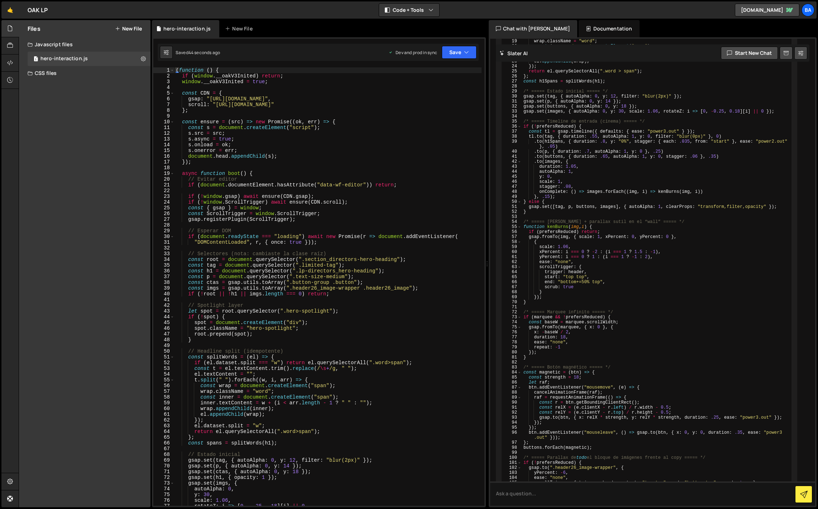
scroll to position [889, 0]
click at [459, 52] on button "Save" at bounding box center [459, 52] width 35 height 13
click at [435, 73] on div "Saved 47 seconds ago" at bounding box center [435, 77] width 75 height 9
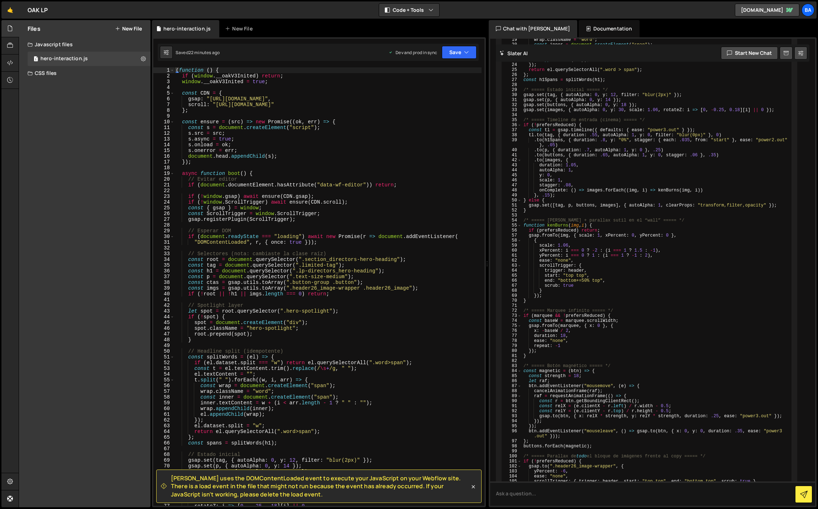
scroll to position [442, 0]
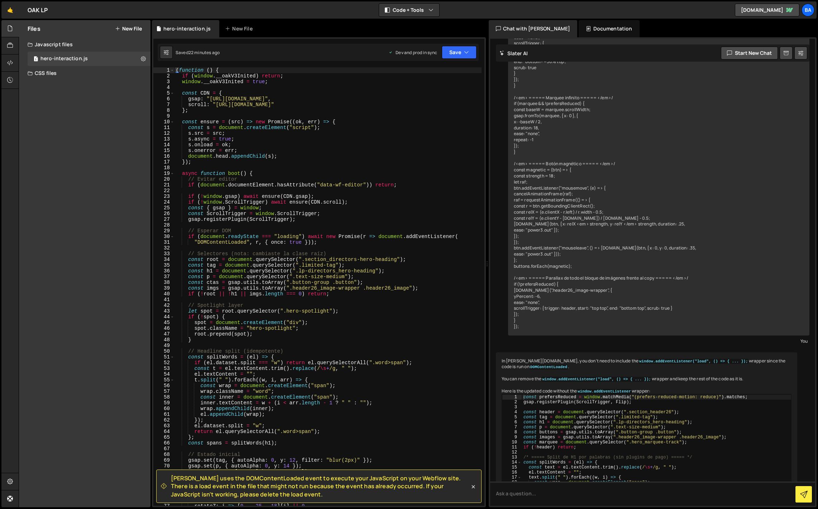
click at [59, 73] on div "CSS files" at bounding box center [85, 73] width 132 height 14
click at [50, 72] on div "CSS files" at bounding box center [85, 73] width 132 height 14
click at [48, 73] on div "CSS files" at bounding box center [85, 73] width 132 height 14
click at [253, 33] on div "New File" at bounding box center [242, 28] width 43 height 17
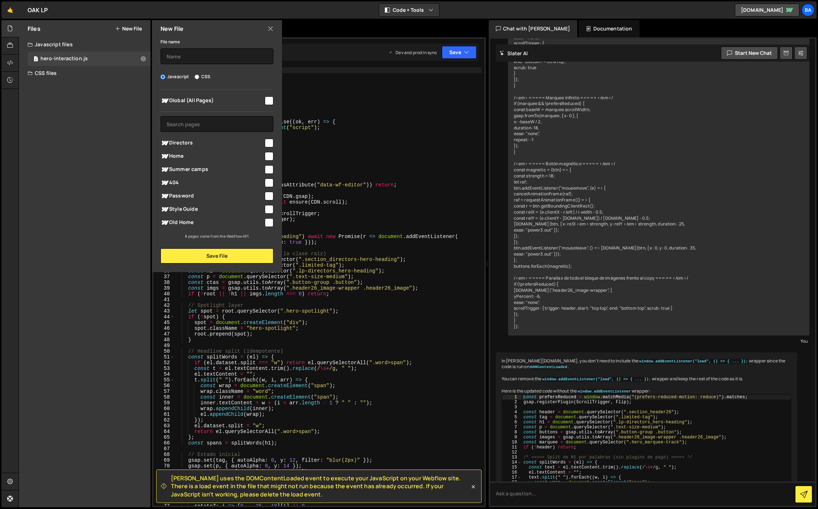
click at [196, 76] on input "CSS" at bounding box center [197, 77] width 5 height 5
radio input "true"
click at [191, 58] on input "text" at bounding box center [217, 56] width 113 height 16
type input "m"
type input "global"
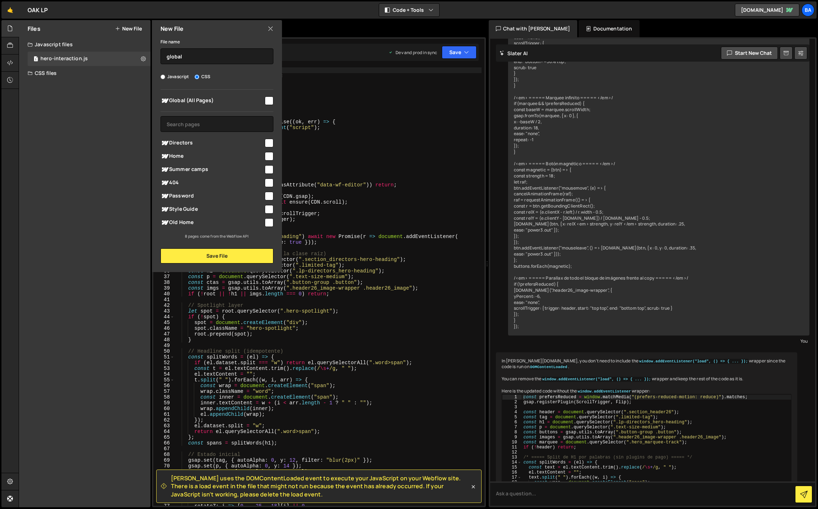
click at [271, 143] on input "checkbox" at bounding box center [269, 143] width 9 height 9
checkbox input "true"
click at [205, 253] on button "Save File" at bounding box center [217, 255] width 113 height 15
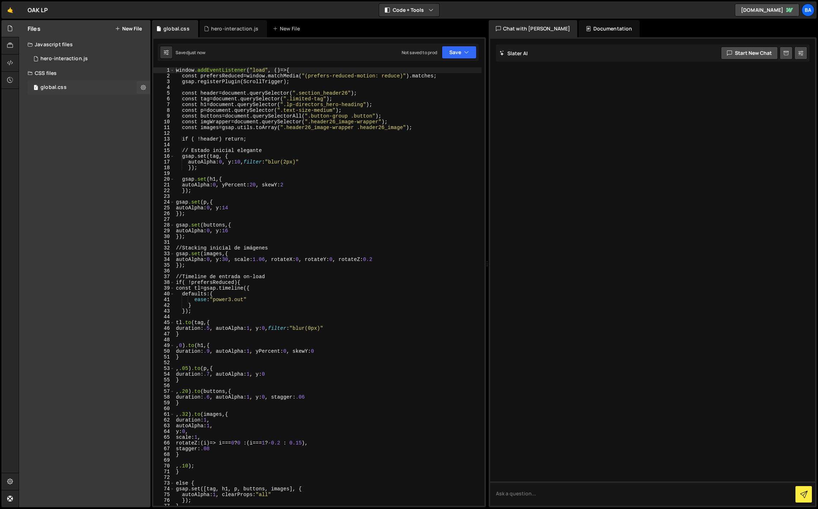
click at [73, 86] on div "1 global.css 0" at bounding box center [89, 87] width 123 height 14
click at [302, 149] on div "window .addEventListener ( " load " , ()=> { const prefersReduced=window.matchM…" at bounding box center [328, 292] width 307 height 450
type textarea "});"
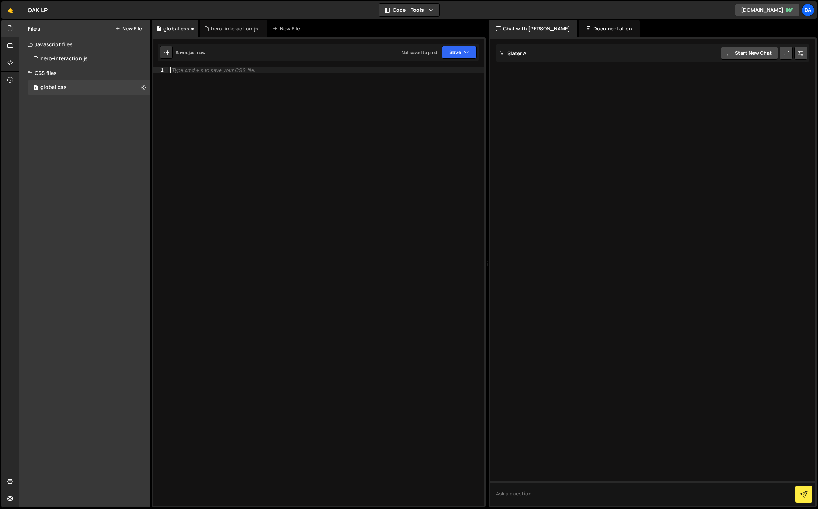
paste textarea "<style>"
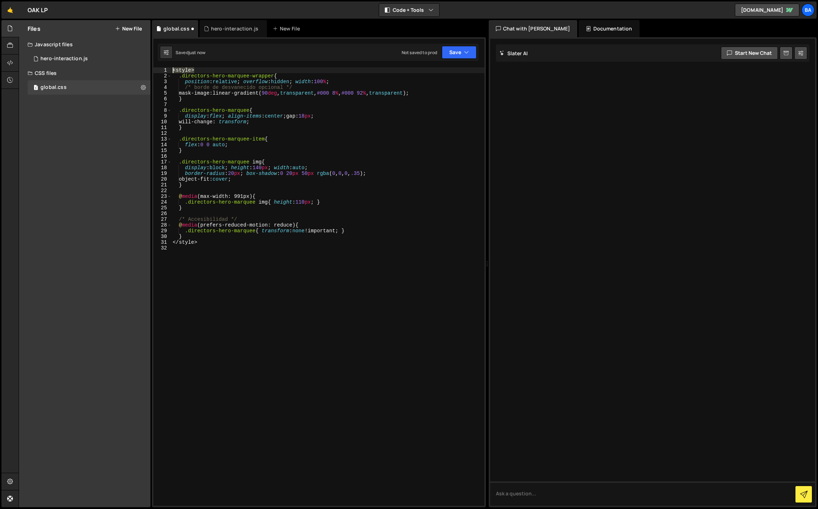
drag, startPoint x: 201, startPoint y: 70, endPoint x: 152, endPoint y: 71, distance: 49.1
click at [152, 71] on div "1 2 3 4 5 6 7 8 9 10 11 12 13 14 15 16 17 18 19 20 21 22 23 24 25 26 27 28 29 3…" at bounding box center [319, 272] width 334 height 470
type textarea "<style>"
drag, startPoint x: 194, startPoint y: 242, endPoint x: 147, endPoint y: 237, distance: 47.2
click at [147, 237] on div "Files New File Create your first file Get started by starting a Javascript or C…" at bounding box center [419, 264] width 800 height 488
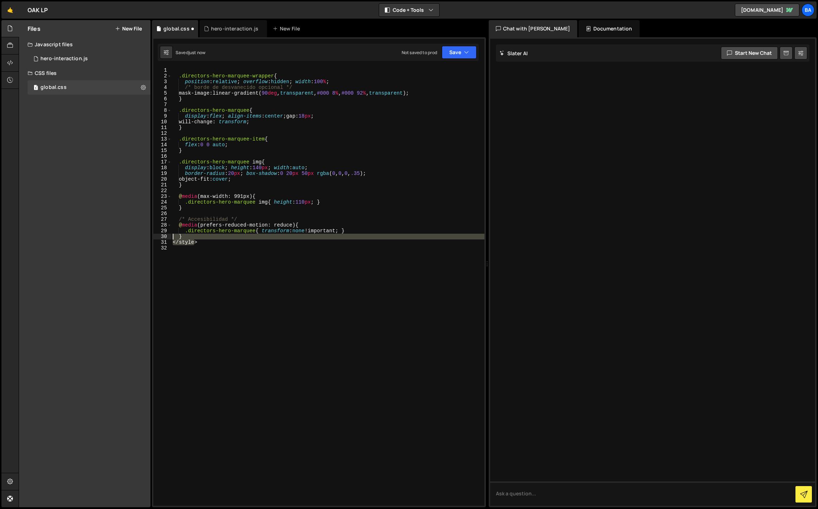
type textarea "} </style>"
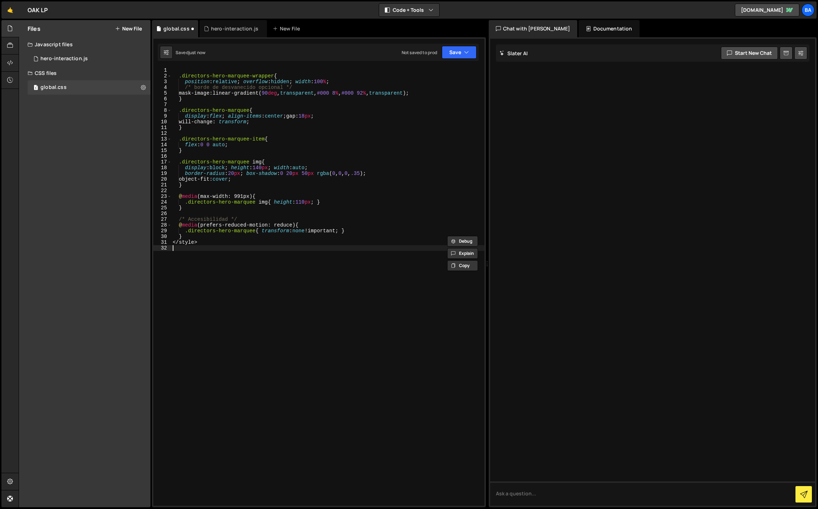
click at [195, 246] on div ".directors-hero-marquee-wrapper { position : relative ; overflow : hidden ; wid…" at bounding box center [327, 292] width 313 height 450
drag, startPoint x: 204, startPoint y: 243, endPoint x: 170, endPoint y: 243, distance: 34.1
click at [170, 243] on div "1 2 3 4 5 6 7 8 9 10 11 12 13 14 15 16 17 18 19 20 21 22 23 24 25 26 27 28 29 3…" at bounding box center [318, 286] width 331 height 438
type textarea "</style>"
click at [451, 52] on button "Save" at bounding box center [459, 52] width 35 height 13
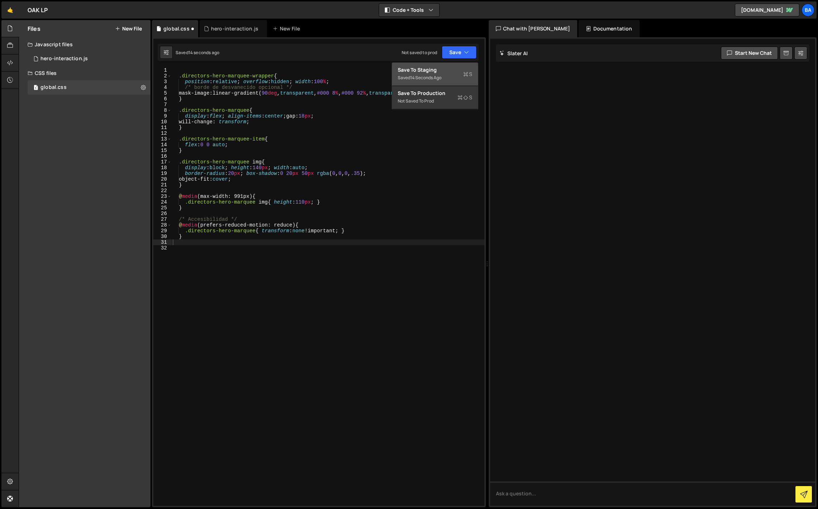
click at [427, 72] on div "Save to Staging S" at bounding box center [435, 69] width 75 height 7
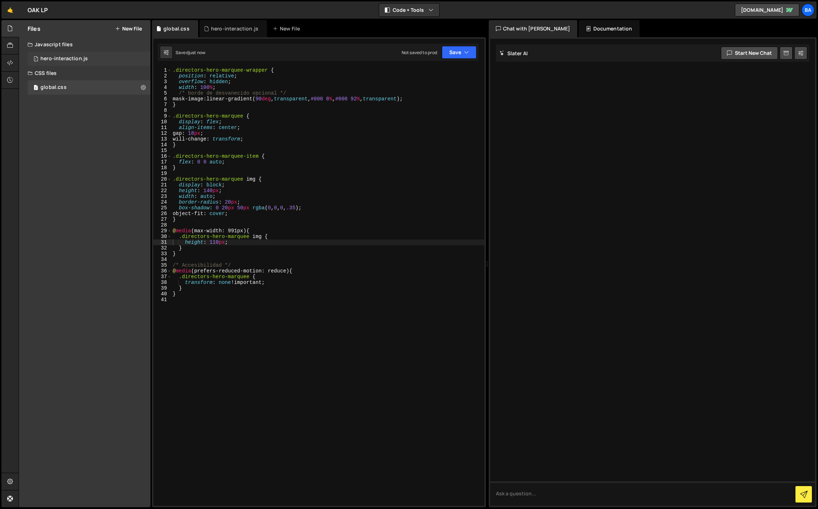
click at [79, 60] on div "hero-interaction.js" at bounding box center [64, 59] width 47 height 6
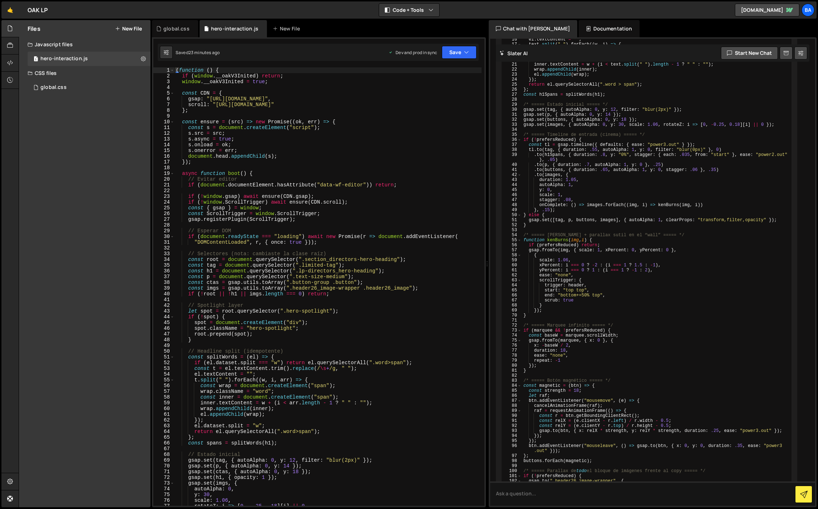
click at [125, 29] on button "New File" at bounding box center [128, 29] width 27 height 6
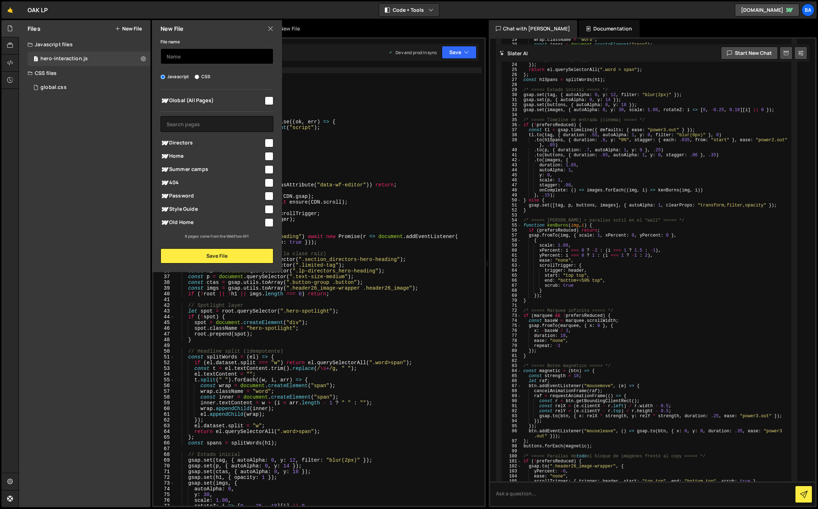
click at [175, 56] on input "text" at bounding box center [217, 56] width 113 height 16
type input "marquee-hero"
drag, startPoint x: 271, startPoint y: 143, endPoint x: 271, endPoint y: 147, distance: 3.6
click at [271, 143] on input "checkbox" at bounding box center [269, 143] width 9 height 9
checkbox input "true"
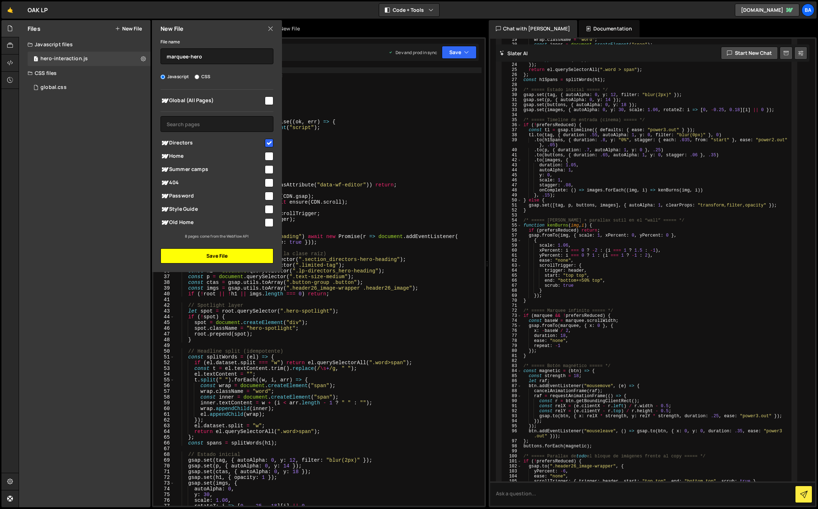
click at [217, 257] on button "Save File" at bounding box center [217, 255] width 113 height 15
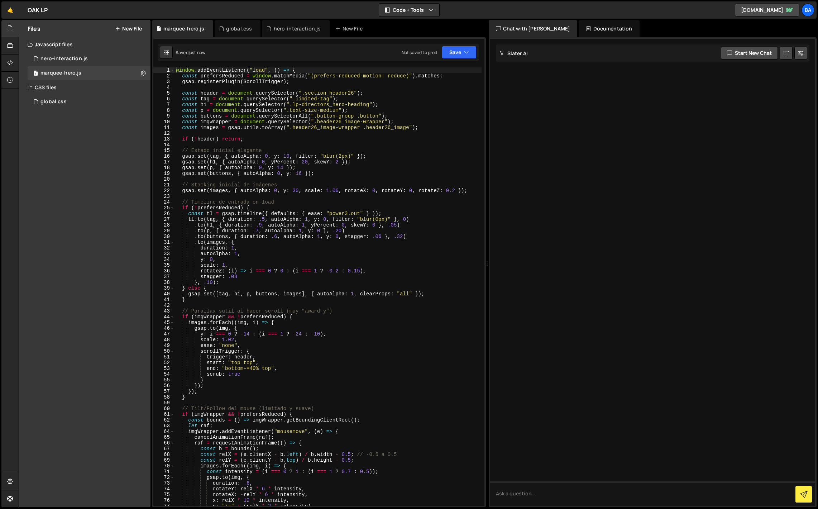
scroll to position [0, 0]
click at [342, 302] on div "window . addEventListener ( "load" , ( ) => { const prefersReduced = window . m…" at bounding box center [328, 292] width 307 height 450
drag, startPoint x: 74, startPoint y: 73, endPoint x: 197, endPoint y: 118, distance: 131.1
click at [74, 73] on div "marquee-hero.js" at bounding box center [61, 73] width 41 height 6
click at [323, 193] on div "window . addEventListener ( "load" , ( ) => { const prefersReduced = window . m…" at bounding box center [328, 292] width 307 height 450
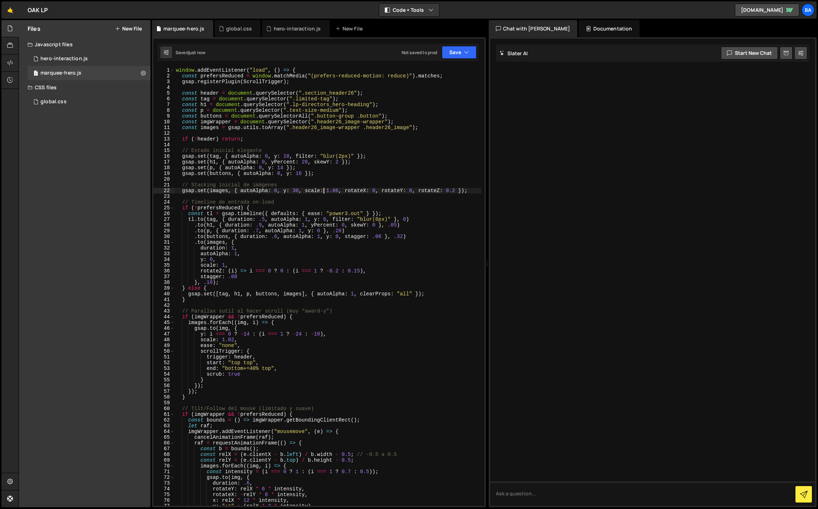
type textarea "});"
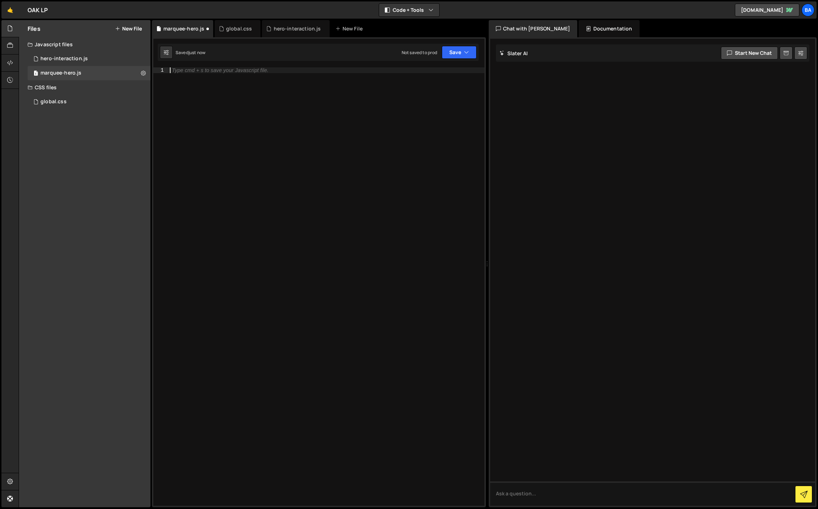
paste textarea "</script>"
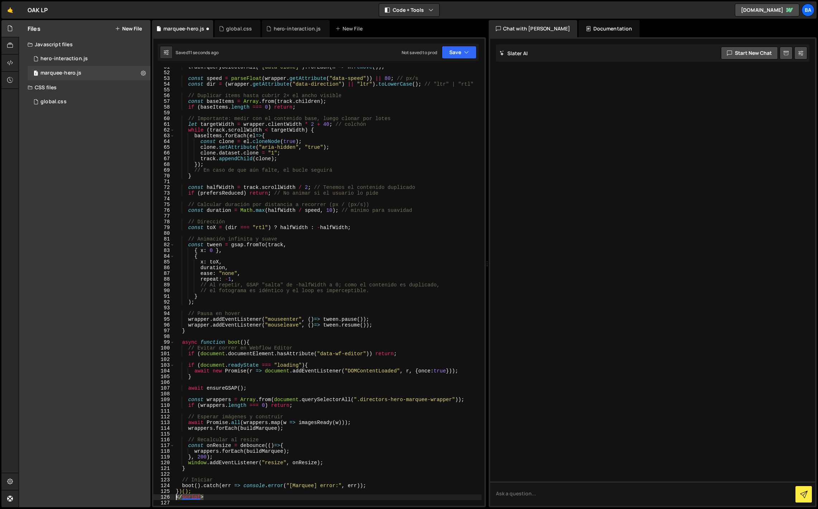
drag, startPoint x: 207, startPoint y: 497, endPoint x: 162, endPoint y: 500, distance: 44.5
click at [162, 500] on div "51 52 53 54 55 56 57 58 59 60 61 62 63 64 65 66 67 68 69 70 71 72 73 74 75 76 7…" at bounding box center [318, 286] width 331 height 438
type textarea "<"
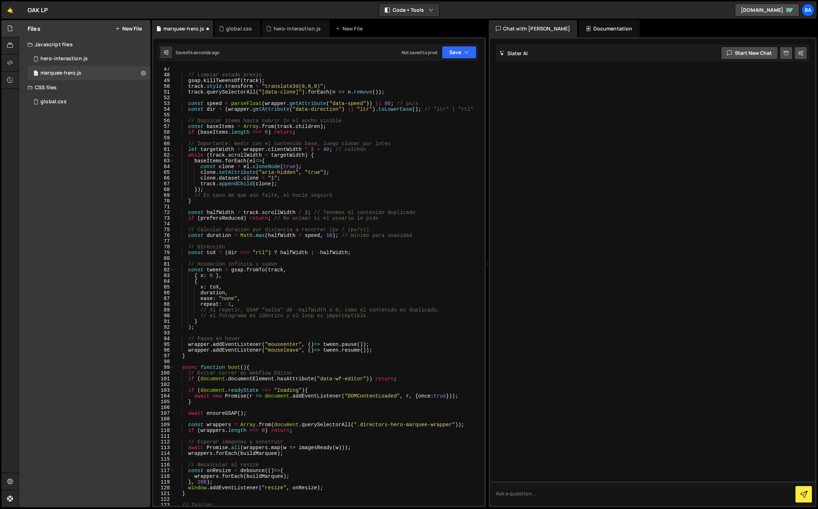
scroll to position [0, 0]
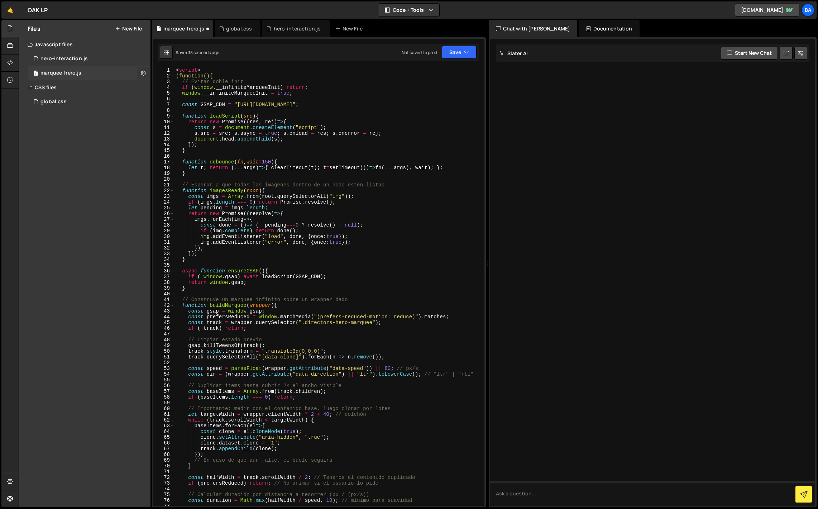
drag, startPoint x: 156, startPoint y: 69, endPoint x: 147, endPoint y: 68, distance: 9.0
click at [147, 68] on div "Files New File Create your first file Get started by starting a Javascript or C…" at bounding box center [419, 264] width 800 height 488
type textarea "<script>"
click at [440, 49] on div "Not saved to prod Upgrade to Edit Save Save to Staging S Saved 17 seconds ago S…" at bounding box center [439, 52] width 75 height 13
click at [449, 53] on button "Save" at bounding box center [459, 52] width 35 height 13
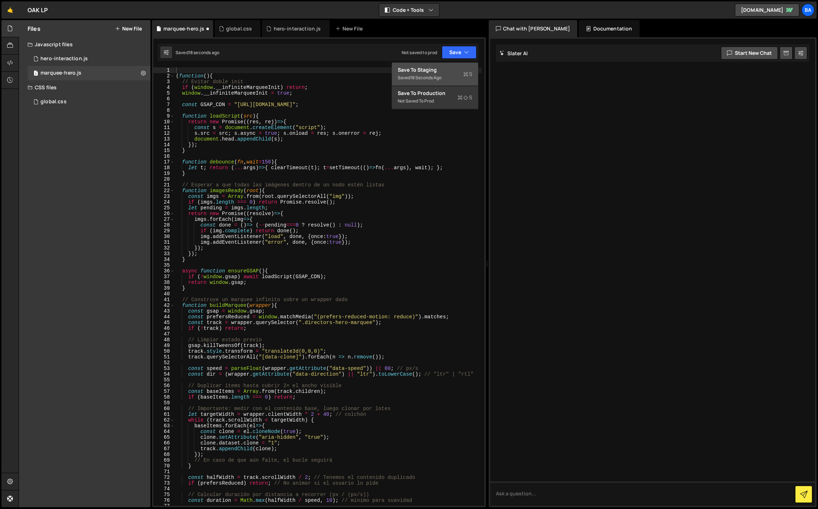
click at [436, 75] on div "18 seconds ago" at bounding box center [425, 78] width 31 height 6
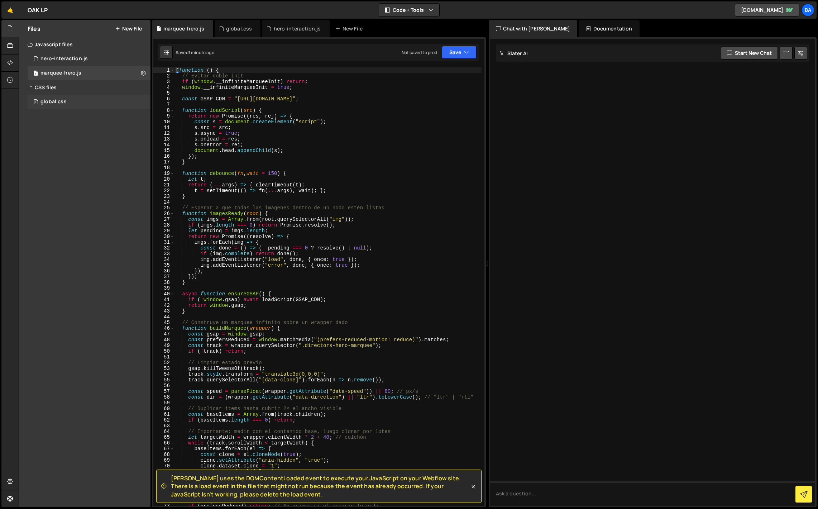
click at [63, 100] on div "global.css" at bounding box center [54, 102] width 26 height 6
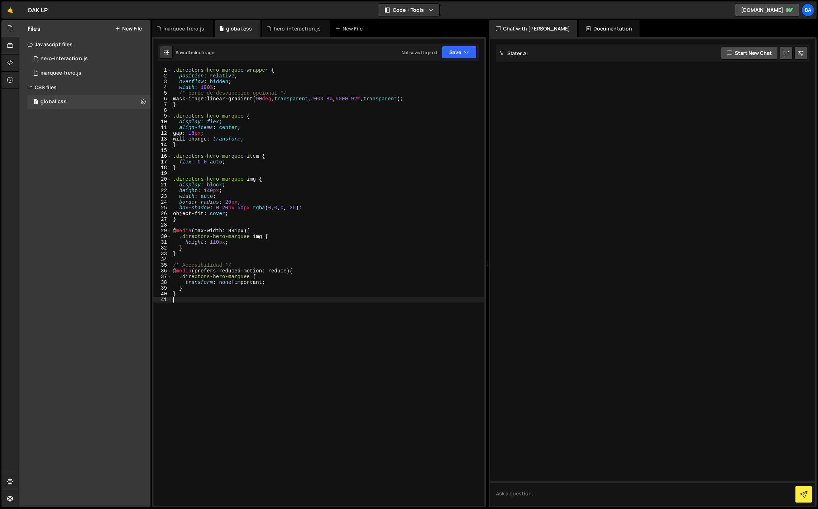
click at [208, 302] on div ".directors-hero-marquee-wrapper { position : relative ; overflow : hidden ; wid…" at bounding box center [328, 292] width 313 height 450
type textarea "}"
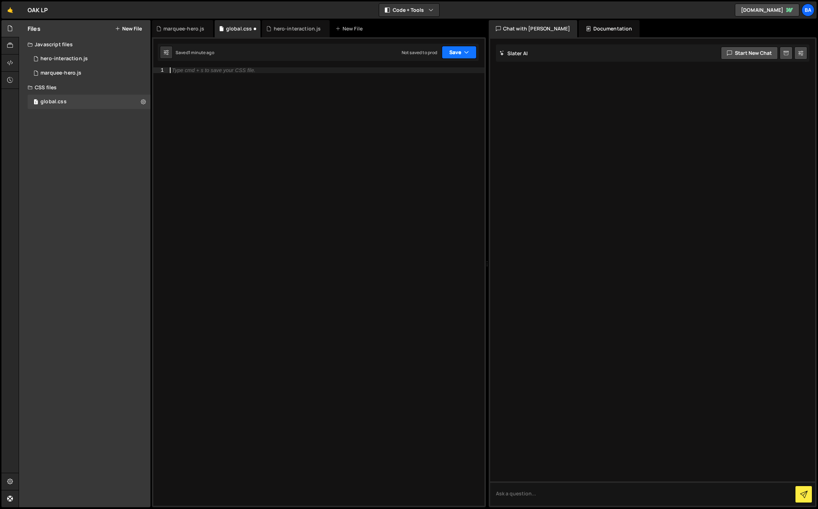
click at [448, 54] on button "Save" at bounding box center [459, 52] width 35 height 13
click at [436, 75] on div "1 minute ago" at bounding box center [422, 78] width 25 height 6
click at [233, 81] on div at bounding box center [327, 292] width 316 height 450
type textarea "}"
